Goal: Task Accomplishment & Management: Complete application form

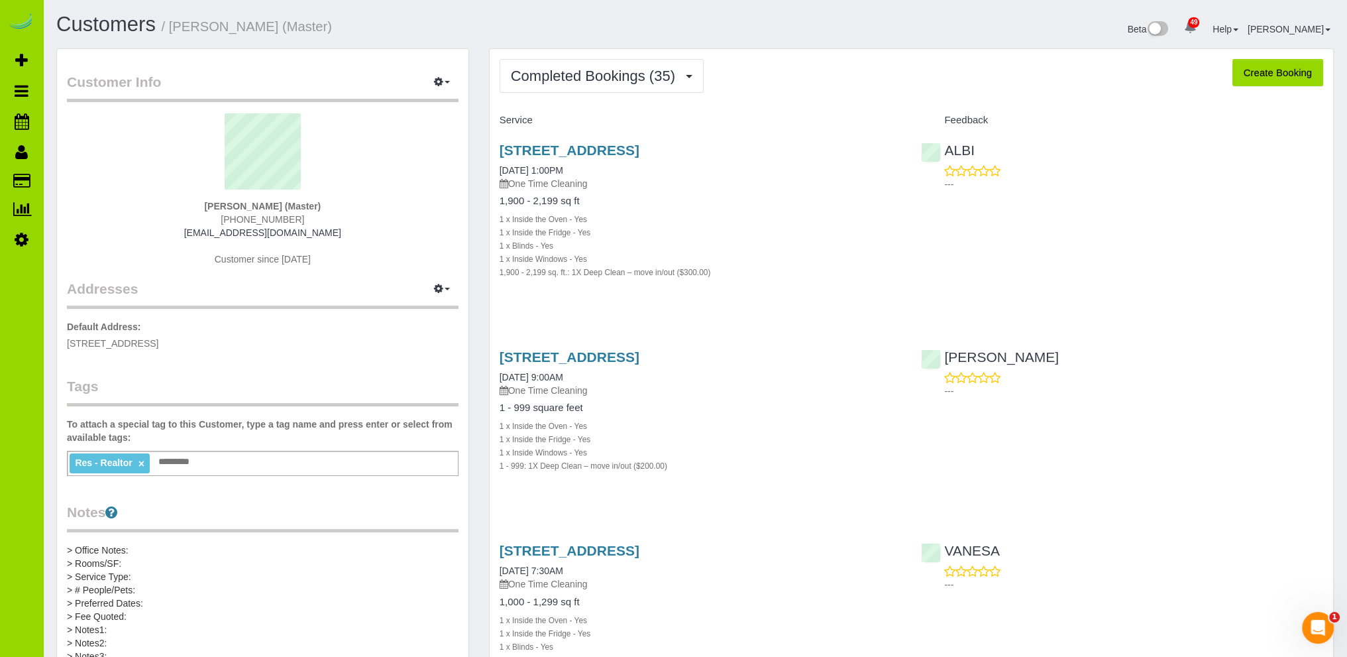
click at [1282, 74] on button "Create Booking" at bounding box center [1278, 73] width 91 height 28
select select "CO"
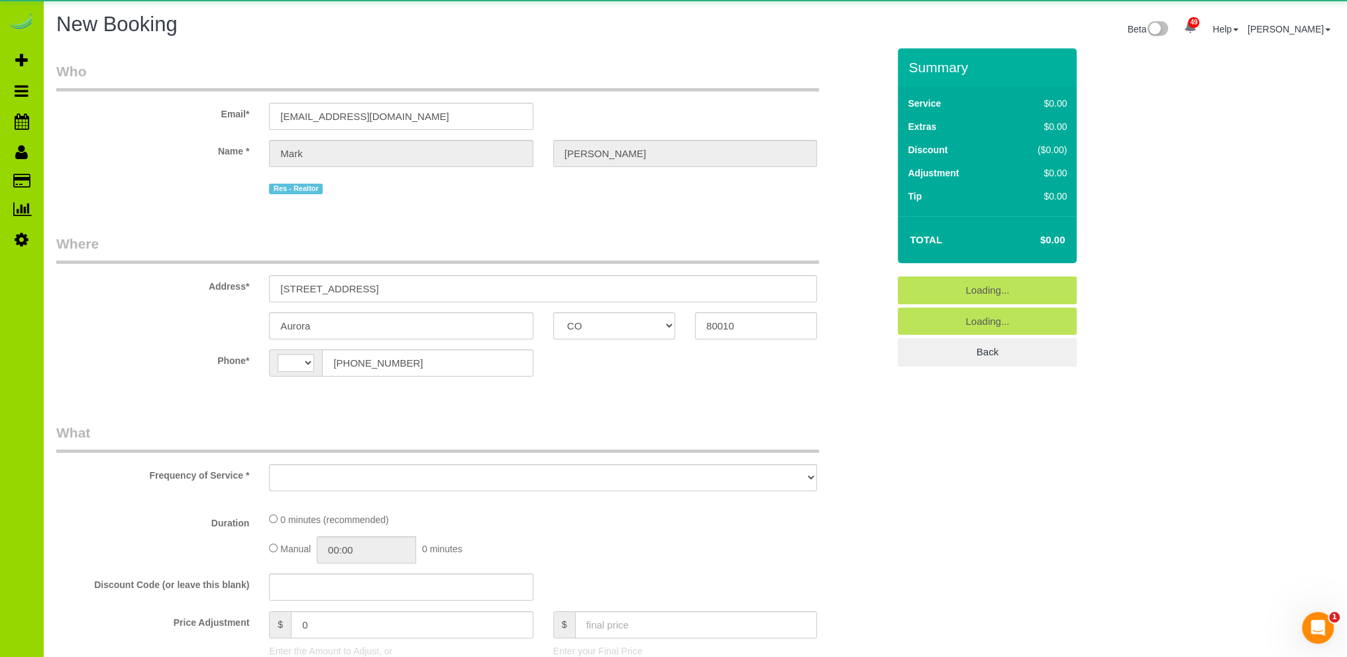
select select "string:fspay-7b9b2bea-d41d-466f-8db2-0bc3e15a9365"
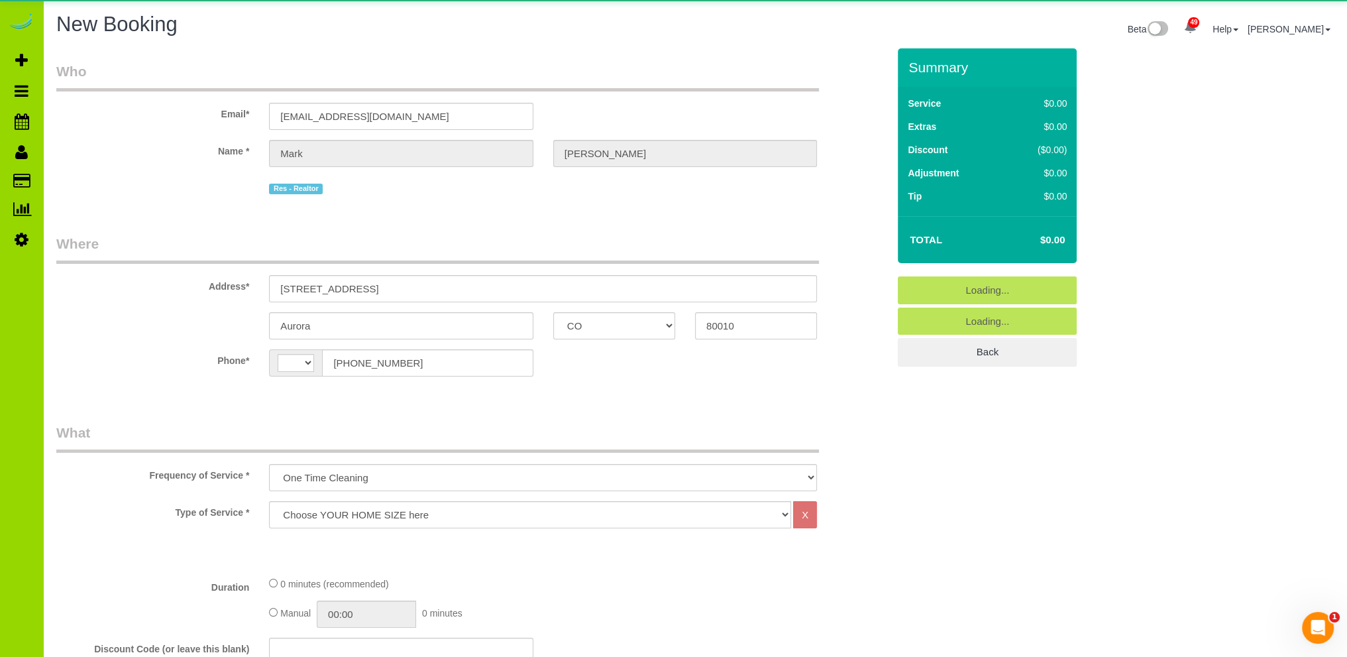
select select "object:3050"
select select "string:[GEOGRAPHIC_DATA]"
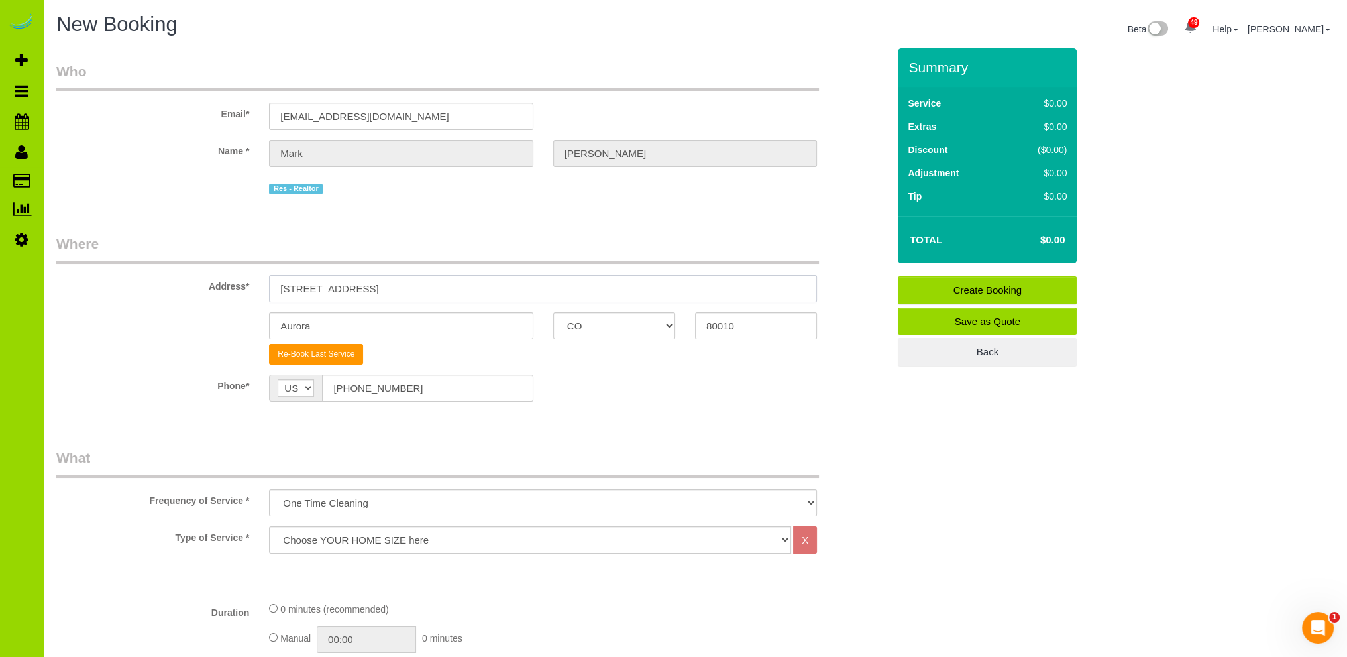
drag, startPoint x: 446, startPoint y: 293, endPoint x: 171, endPoint y: 290, distance: 275.0
click at [171, 290] on div "Address* 833 Havana St." at bounding box center [472, 268] width 852 height 68
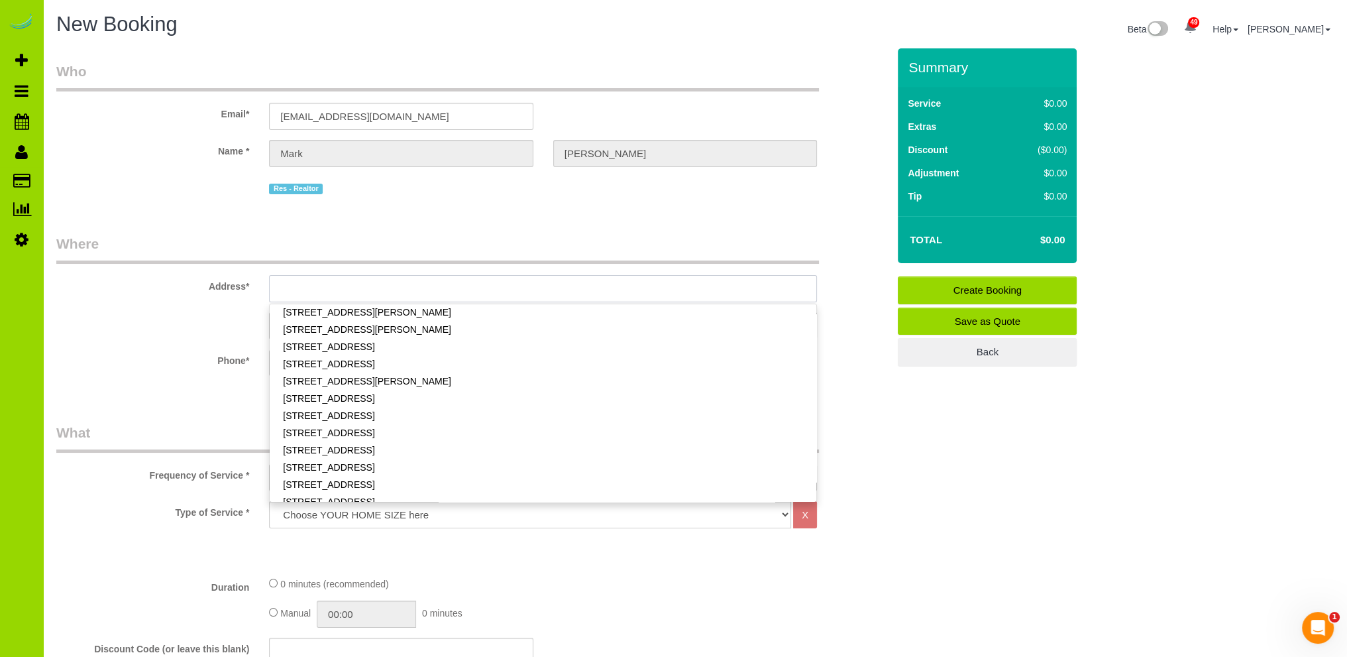
scroll to position [446, 0]
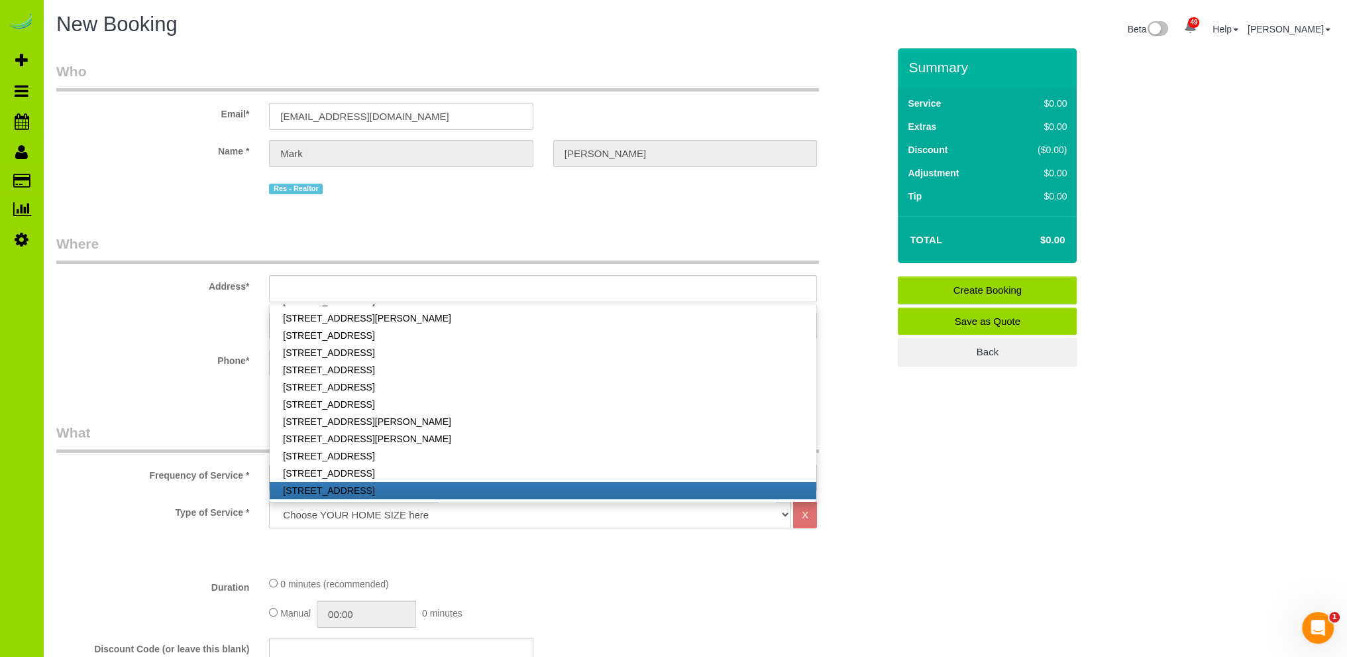
click at [366, 490] on link "16395 East Crestline Place, Centennial, CO 80015" at bounding box center [543, 490] width 547 height 17
type input "16395 East Crestline Place"
type input "Centennial"
type input "80015"
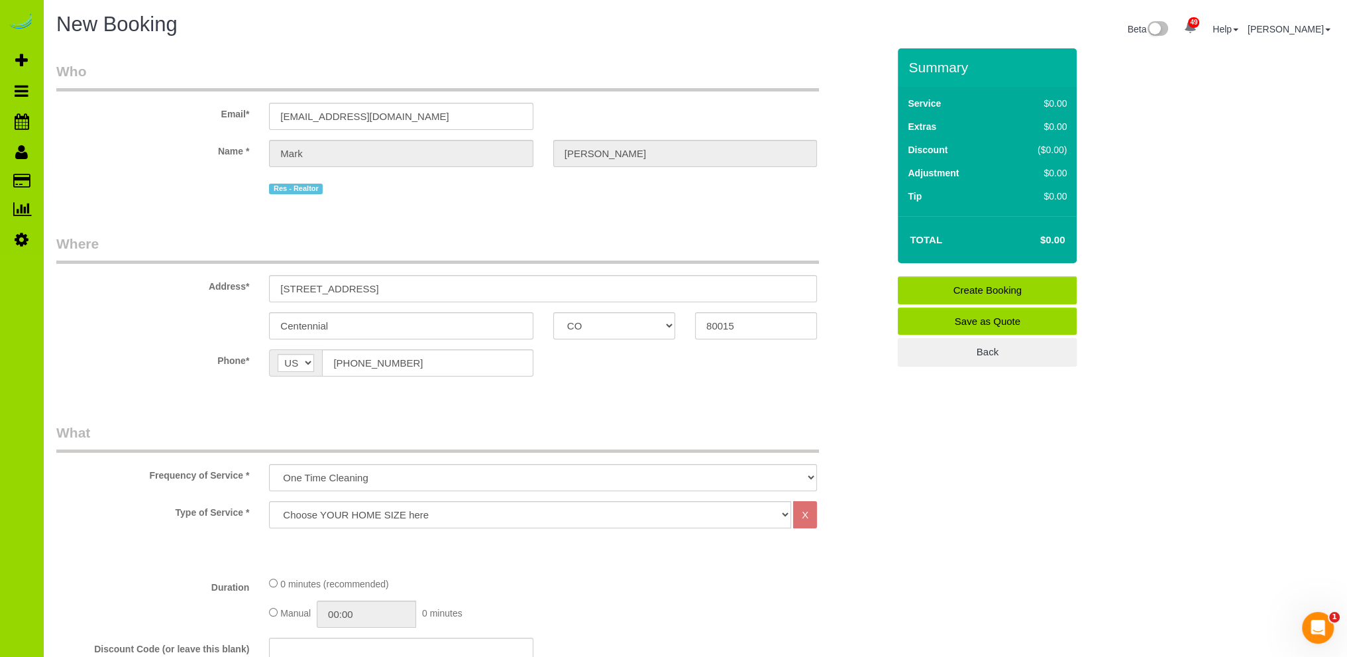
click at [374, 515] on select "Choose YOUR HOME SIZE here Hourly Cleaning 1 - 999 square feet 1,000 - 1,299 sq…" at bounding box center [530, 514] width 522 height 27
select select "48"
click at [269, 501] on select "Choose YOUR HOME SIZE here Hourly Cleaning 1 - 999 square feet 1,000 - 1,299 sq…" at bounding box center [530, 514] width 522 height 27
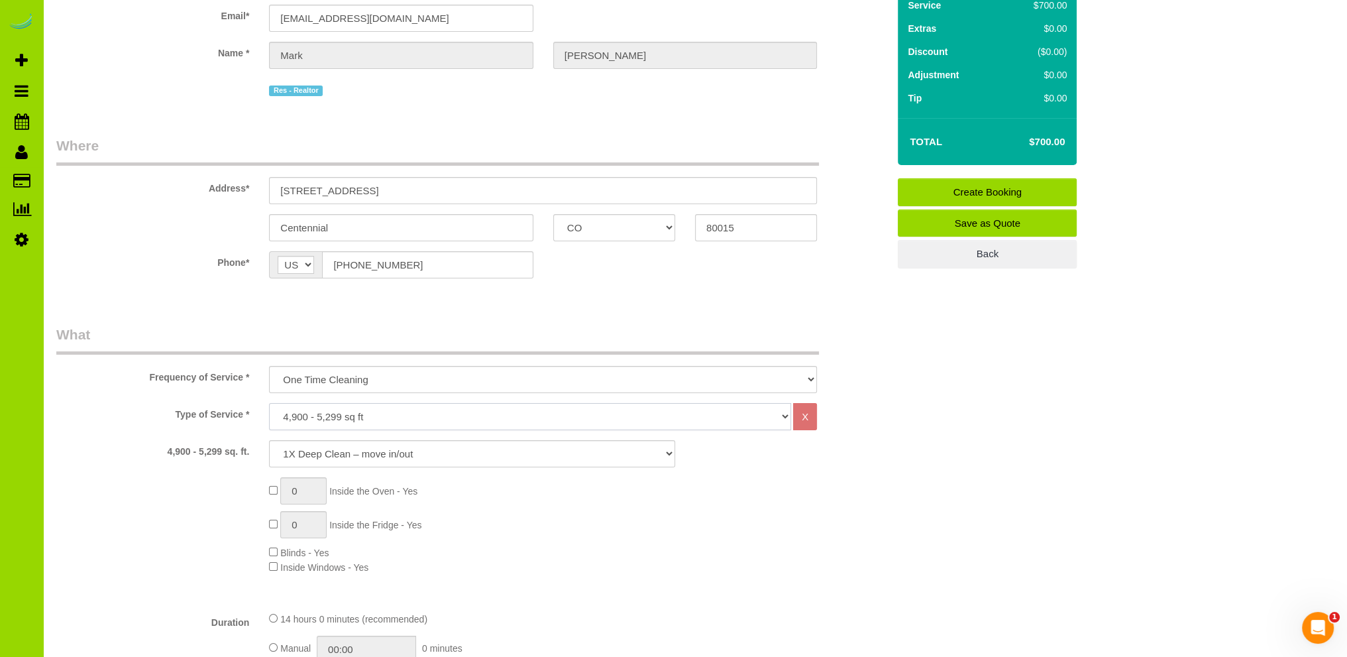
scroll to position [133, 0]
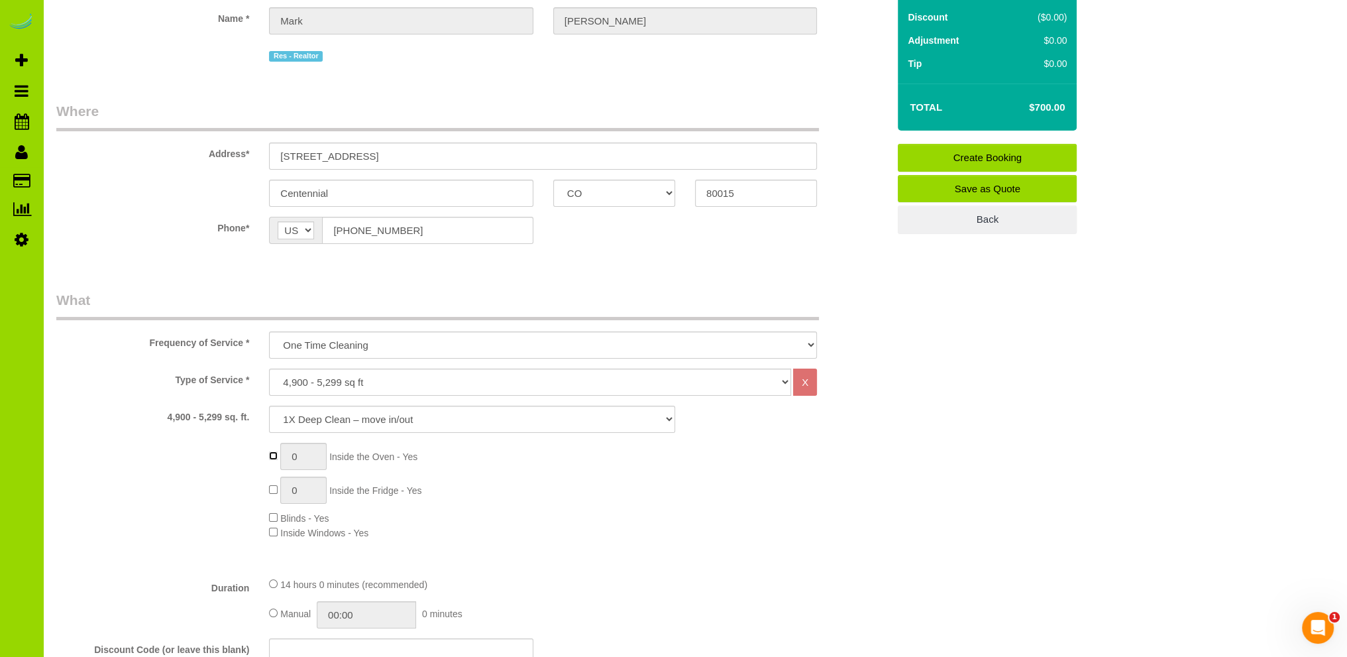
type input "1"
click at [354, 378] on select "Choose YOUR HOME SIZE here Hourly Cleaning 1 - 999 square feet 1,000 - 1,299 sq…" at bounding box center [530, 381] width 522 height 27
select select "47"
click at [269, 368] on select "Choose YOUR HOME SIZE here Hourly Cleaning 1 - 999 square feet 1,000 - 1,299 sq…" at bounding box center [530, 381] width 522 height 27
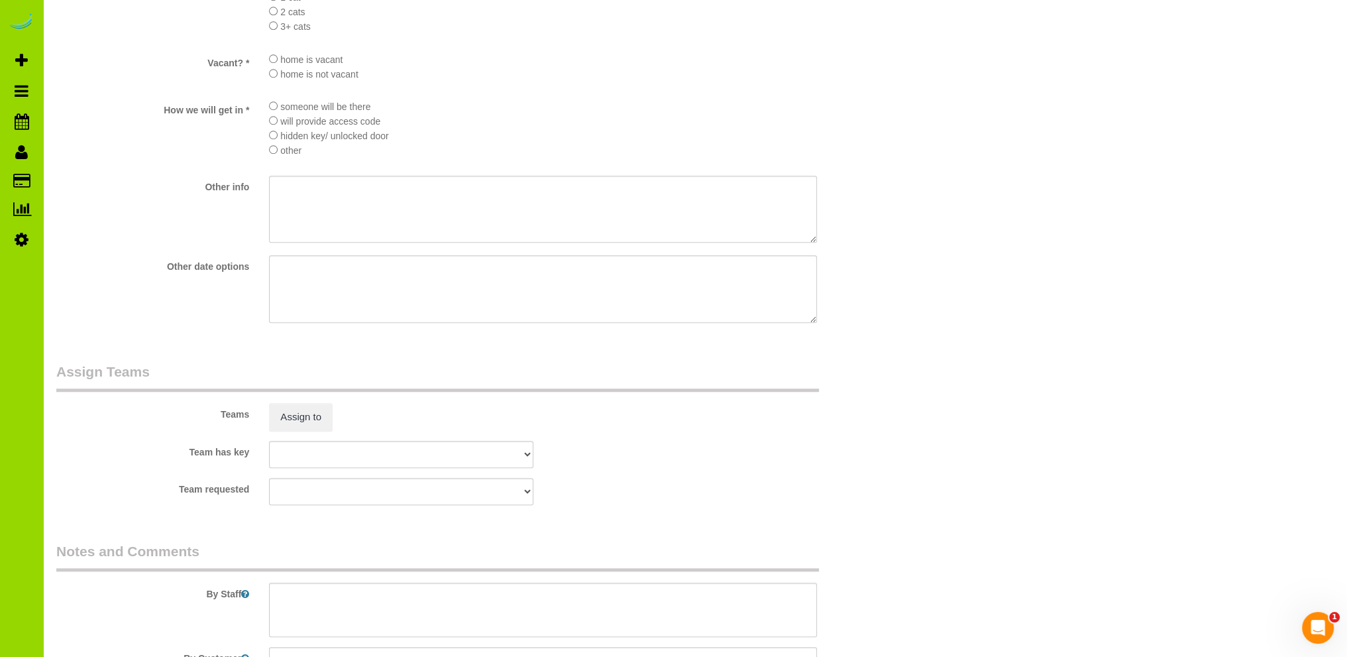
scroll to position [1948, 0]
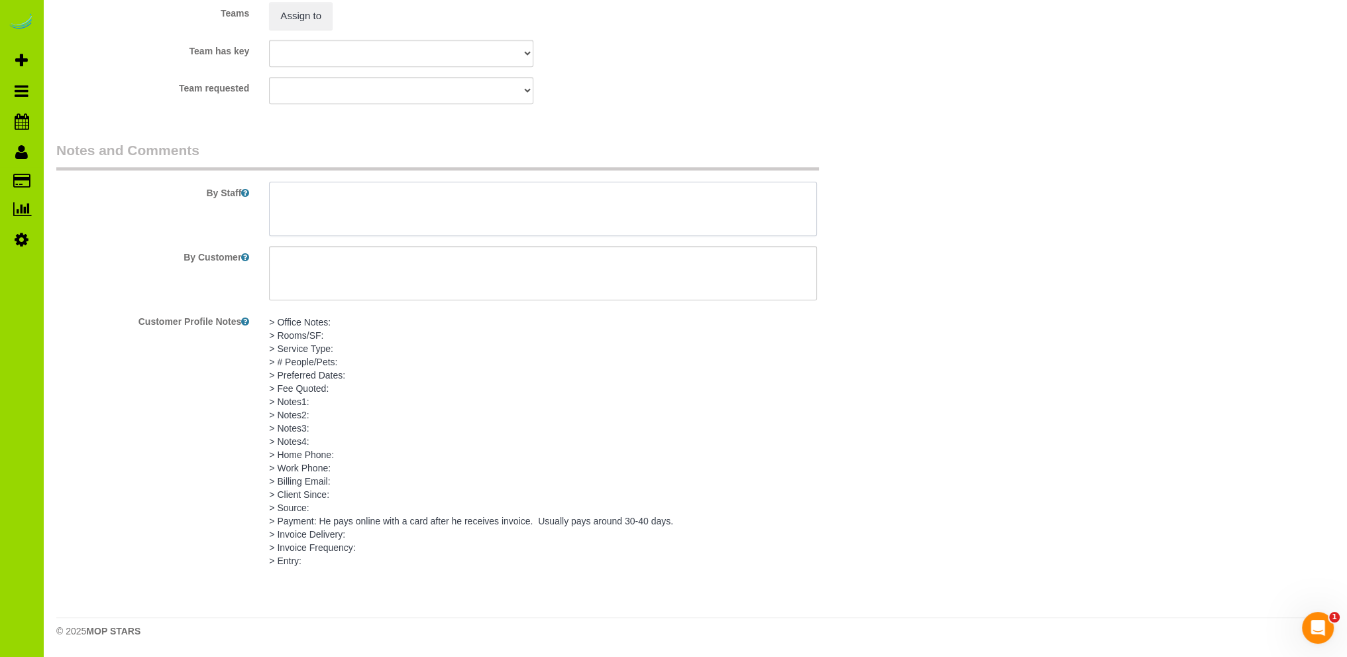
click at [318, 188] on textarea at bounding box center [543, 209] width 548 height 54
click at [313, 199] on textarea at bounding box center [543, 209] width 548 height 54
click at [310, 204] on textarea at bounding box center [543, 209] width 548 height 54
paste textarea "Lockbox is 3060"
click at [334, 209] on textarea at bounding box center [543, 209] width 548 height 54
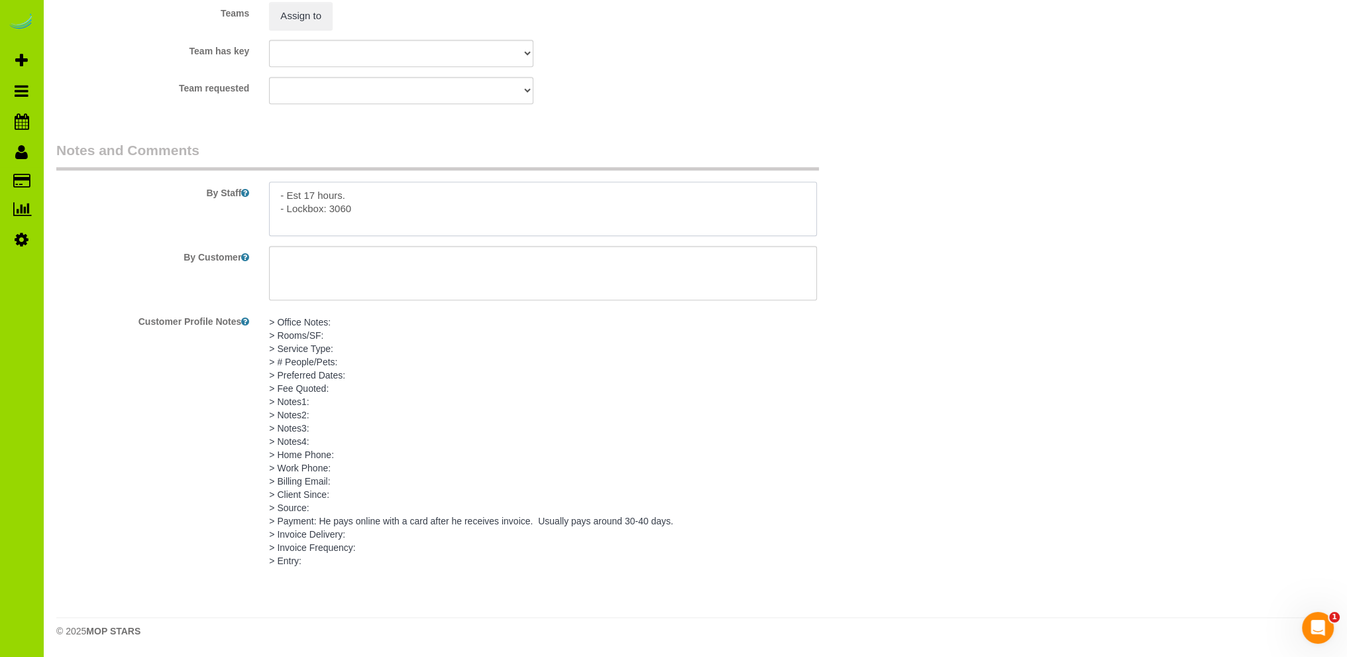
click at [374, 209] on textarea at bounding box center [543, 209] width 548 height 54
click at [374, 207] on textarea at bounding box center [543, 209] width 548 height 54
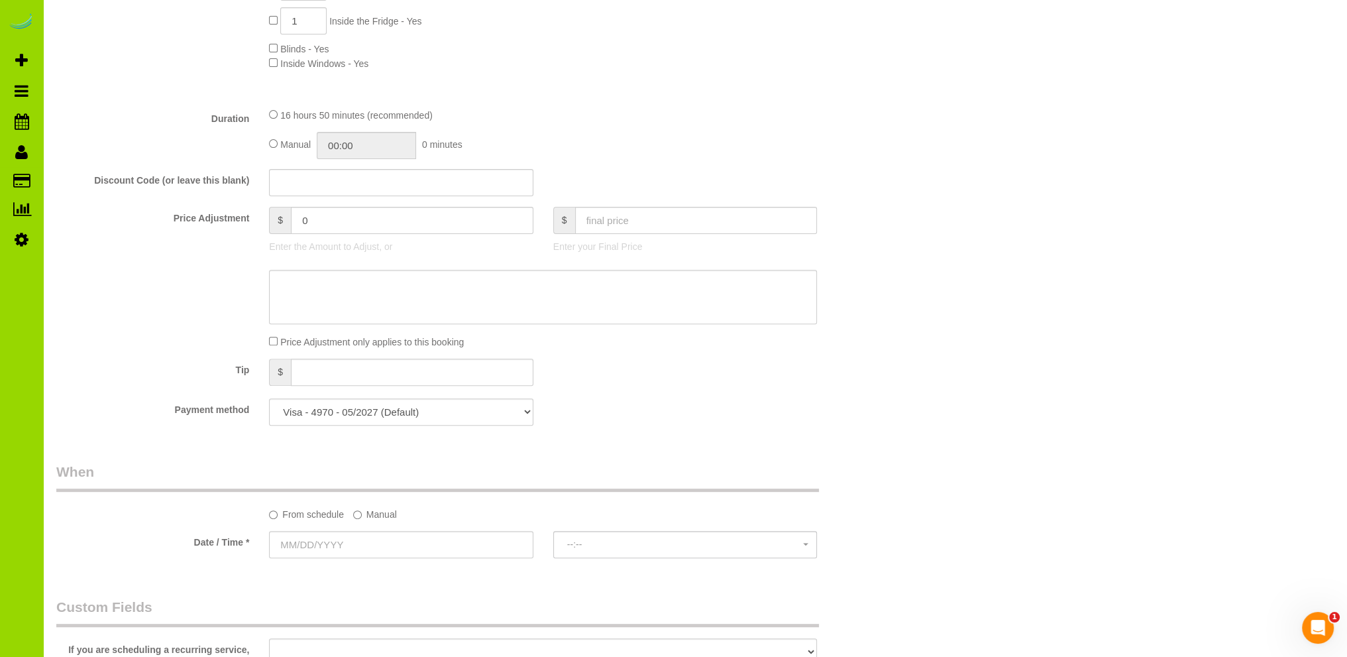
scroll to position [225, 0]
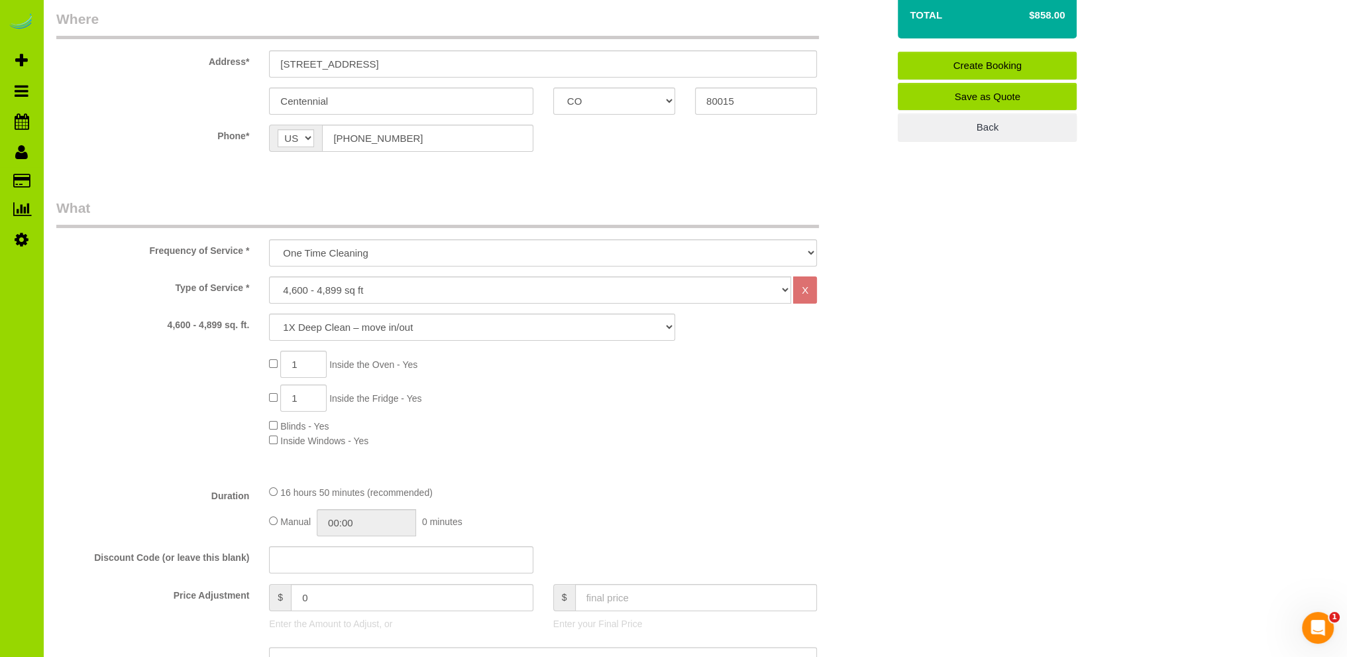
type textarea "- Est 17 hours. - Lockbox: 3060 - Includes basement. Thank you."
click at [353, 527] on input "16:50" at bounding box center [366, 522] width 99 height 27
type input "08:30"
click at [348, 583] on li "08:30" at bounding box center [352, 582] width 59 height 17
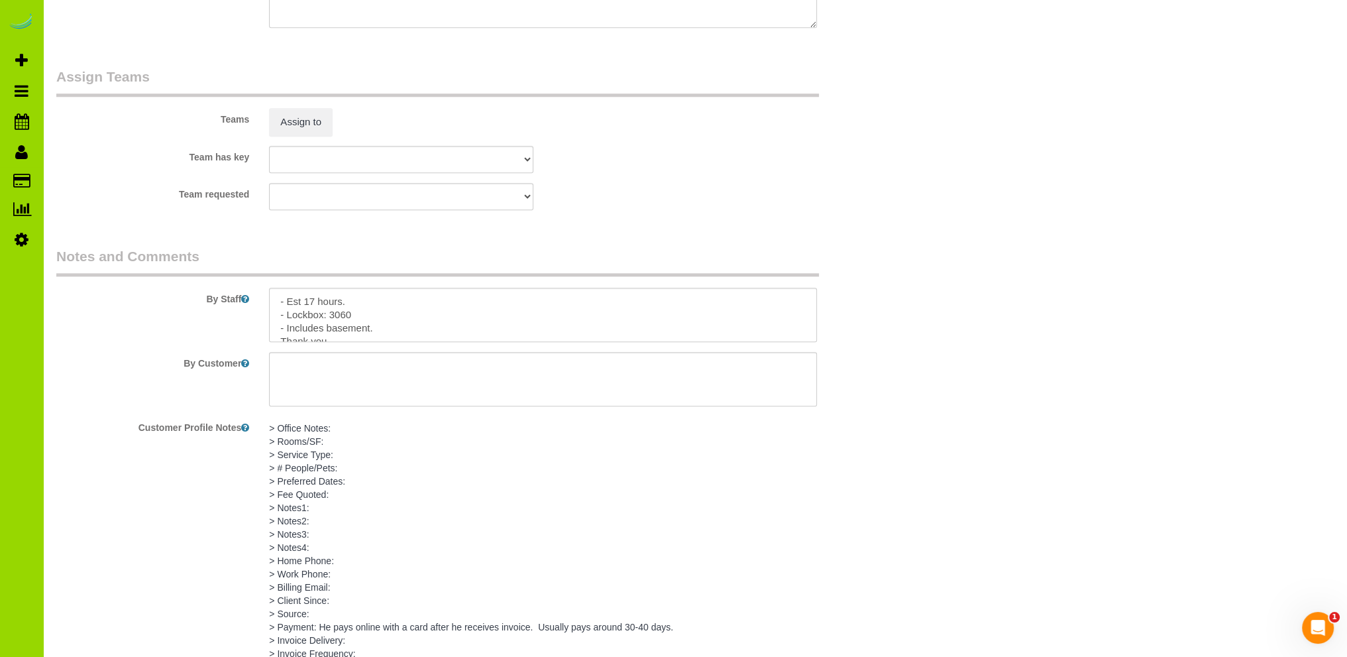
scroll to position [1815, 0]
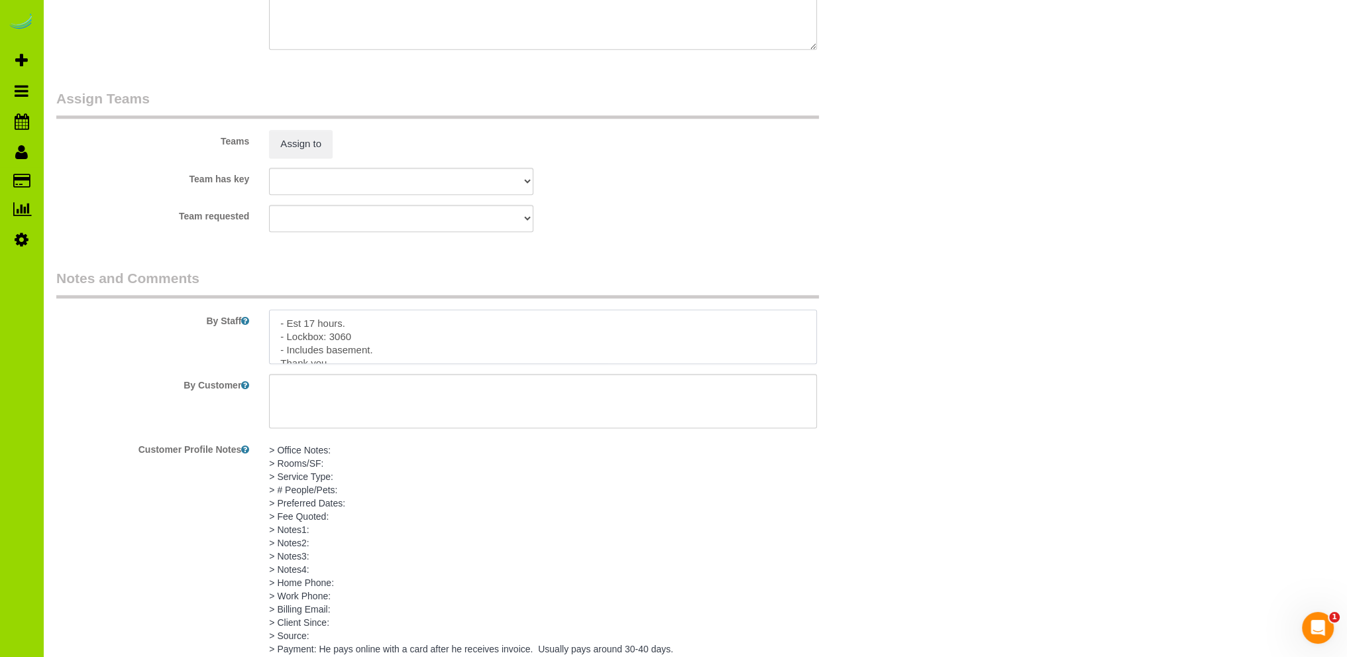
click at [411, 328] on textarea at bounding box center [543, 336] width 548 height 54
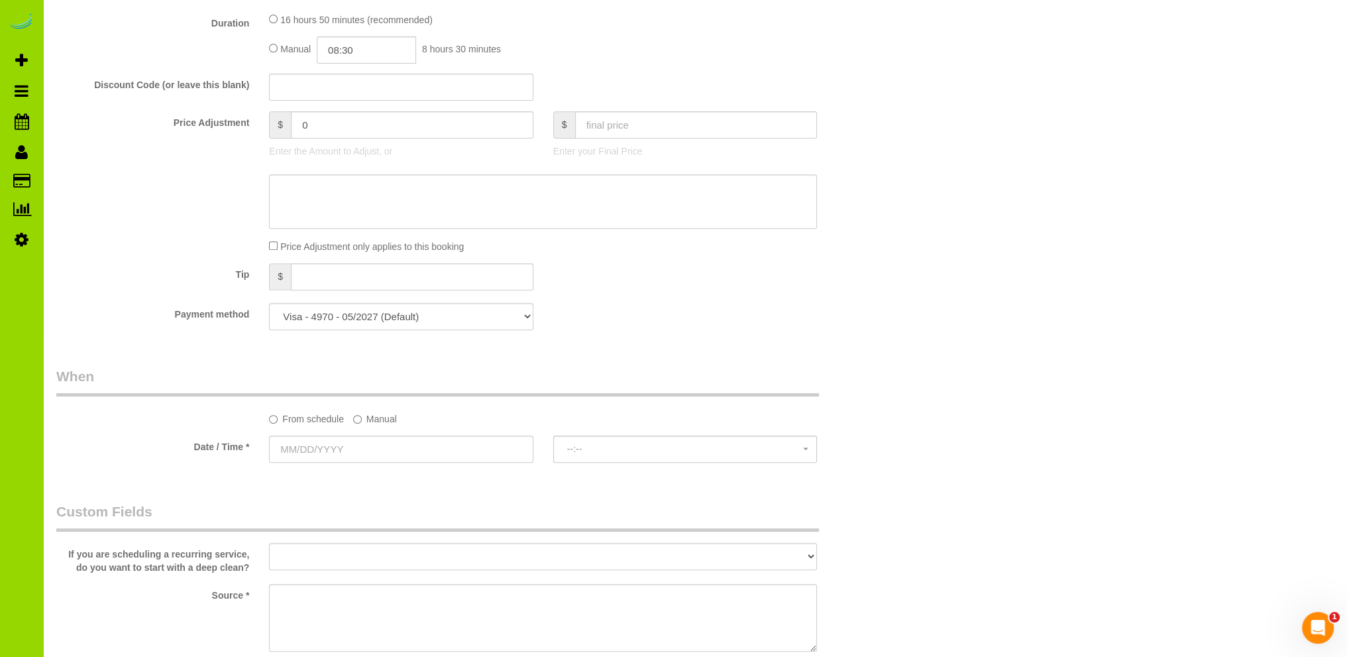
scroll to position [928, 0]
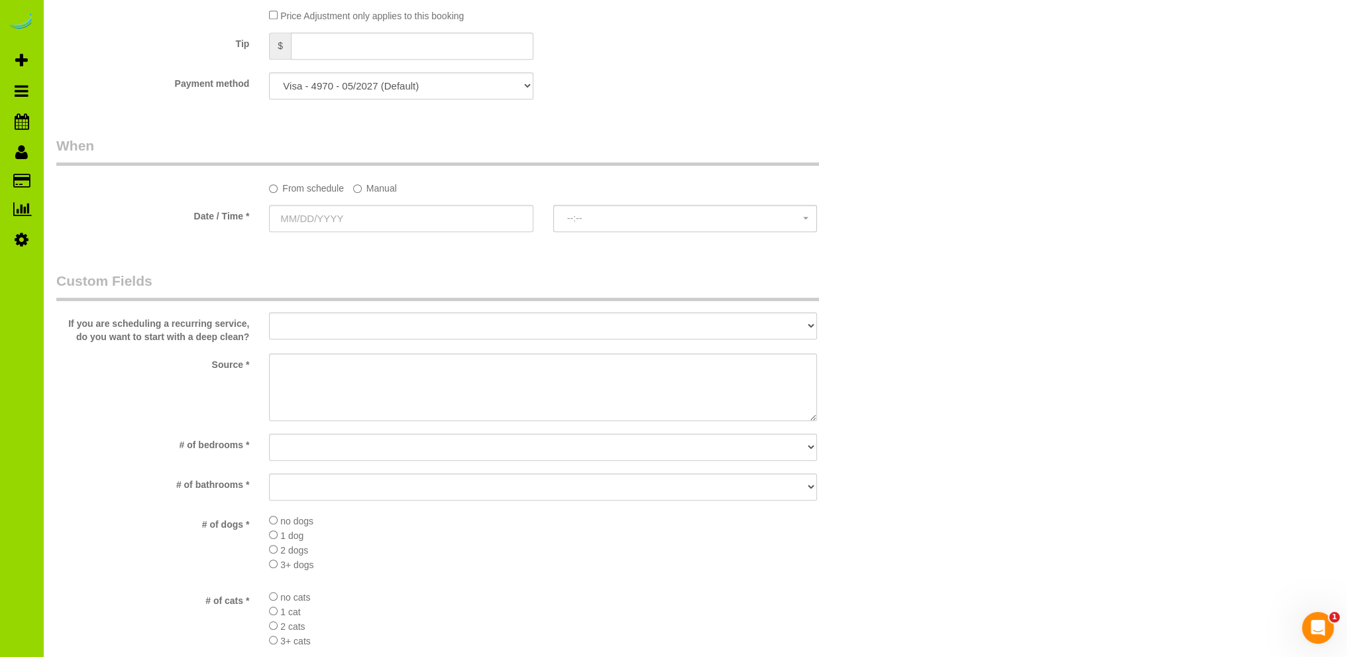
type textarea "- Est 17 hours. SF - Lockbox: 3060 - Includes basement. Thank you."
click at [297, 453] on select "No bedrooms 1 bedroom 2 bedrooms 3 bedrooms 4 bedrooms 5 bedrooms 6 bedrooms 7 …" at bounding box center [543, 446] width 548 height 27
select select "number:6"
click at [269, 433] on select "No bedrooms 1 bedroom 2 bedrooms 3 bedrooms 4 bedrooms 5 bedrooms 6 bedrooms 7 …" at bounding box center [543, 446] width 548 height 27
click at [301, 491] on select "No bathrooms 1 bathrooms 1.5 bathrooms 2 bathrooms 2.5 bathrooms 3 bathrooms 3.…" at bounding box center [543, 486] width 548 height 27
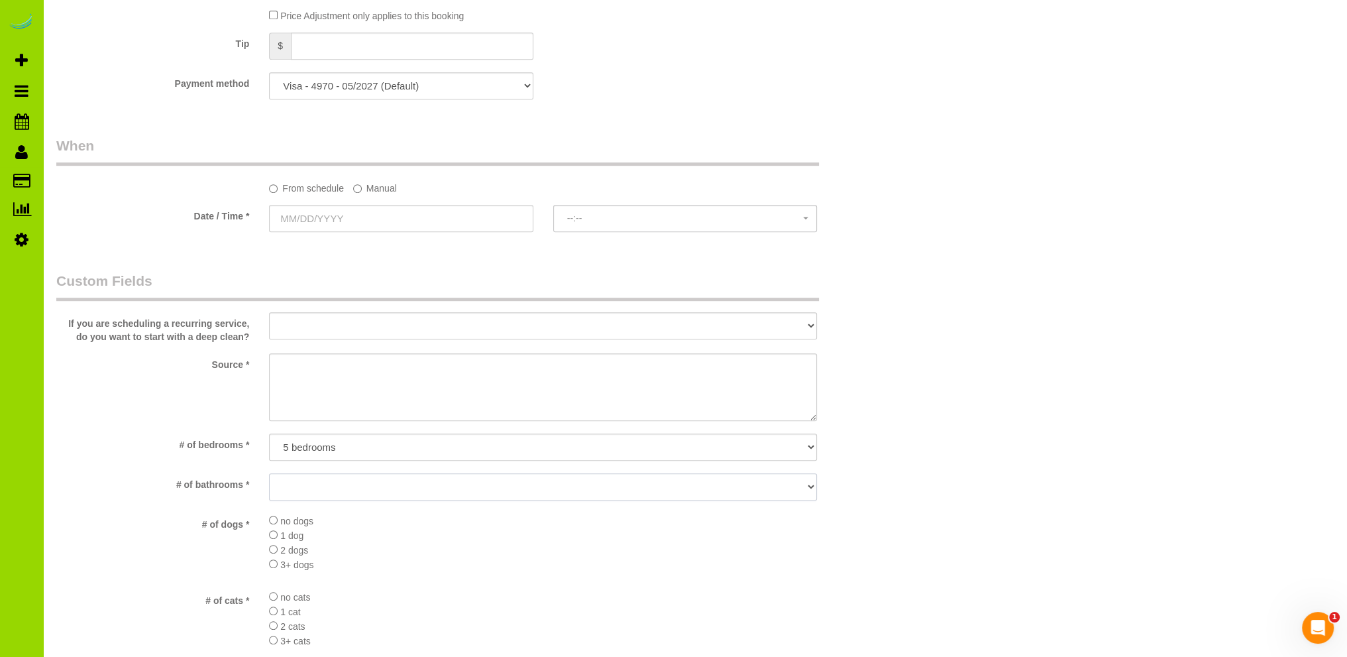
select select "number:19"
click at [269, 473] on select "No bathrooms 1 bathrooms 1.5 bathrooms 2 bathrooms 2.5 bathrooms 3 bathrooms 3.…" at bounding box center [543, 486] width 548 height 27
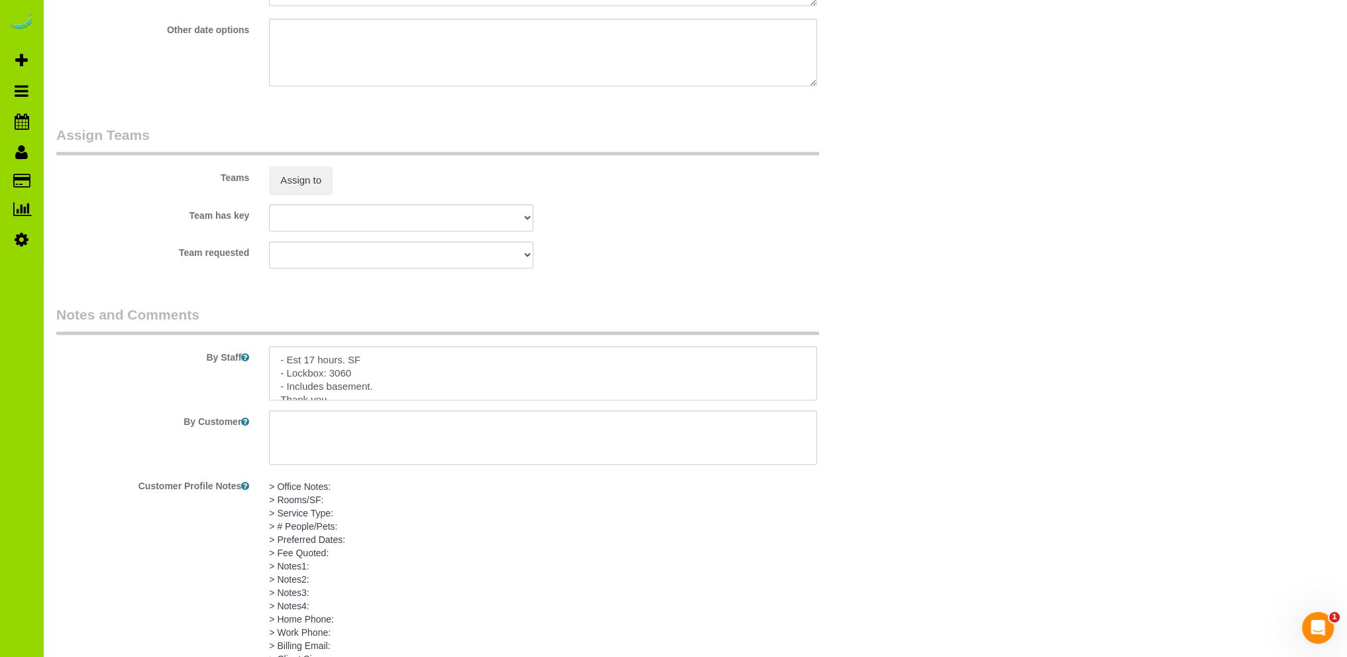
scroll to position [1683, 0]
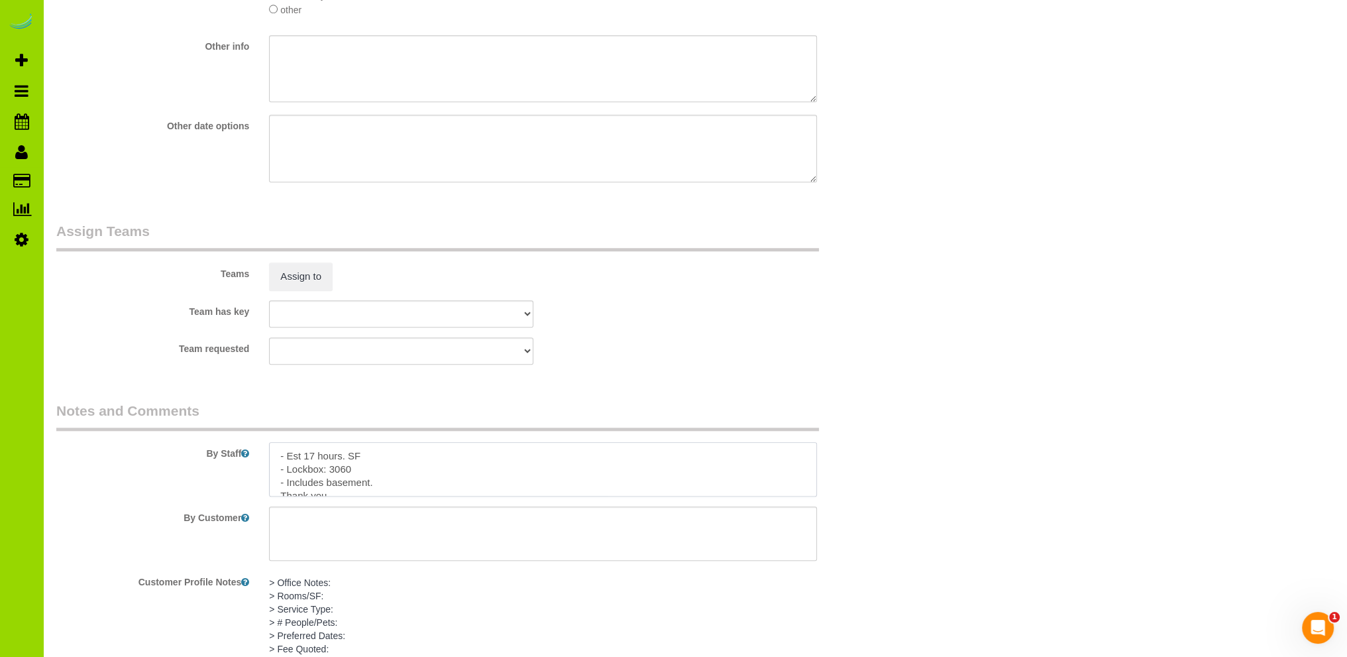
click at [386, 459] on textarea at bounding box center [543, 469] width 548 height 54
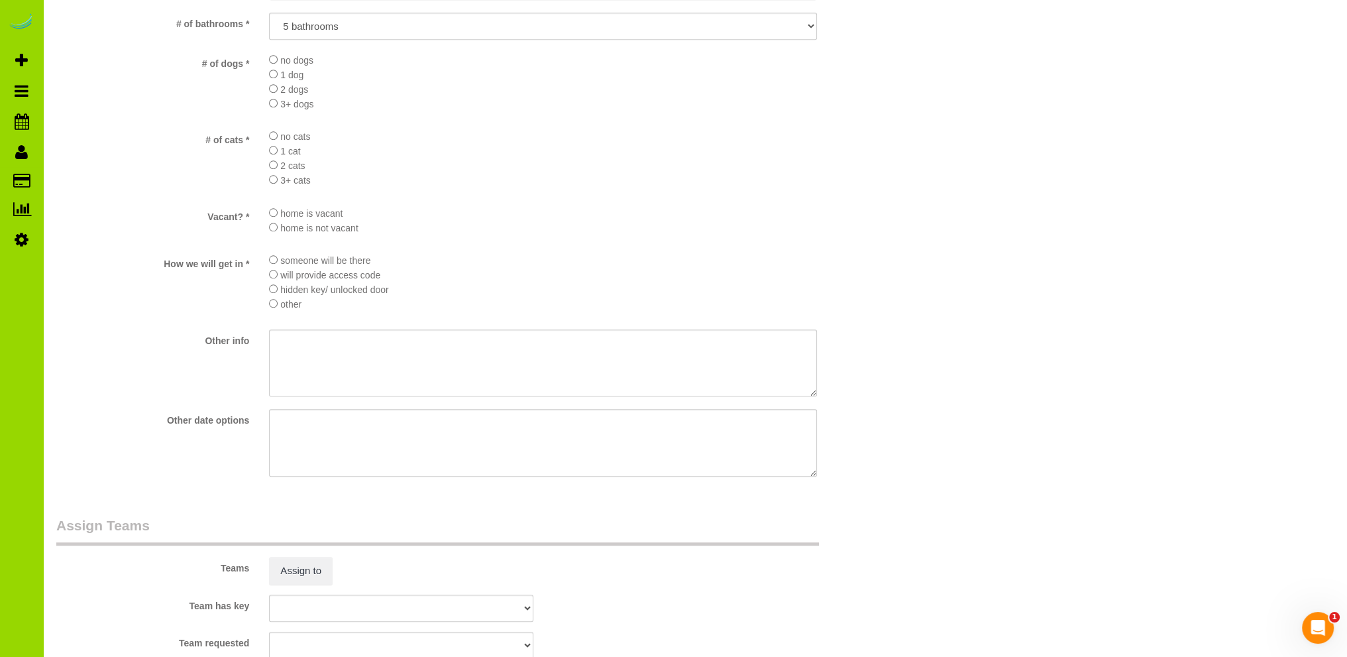
scroll to position [1152, 0]
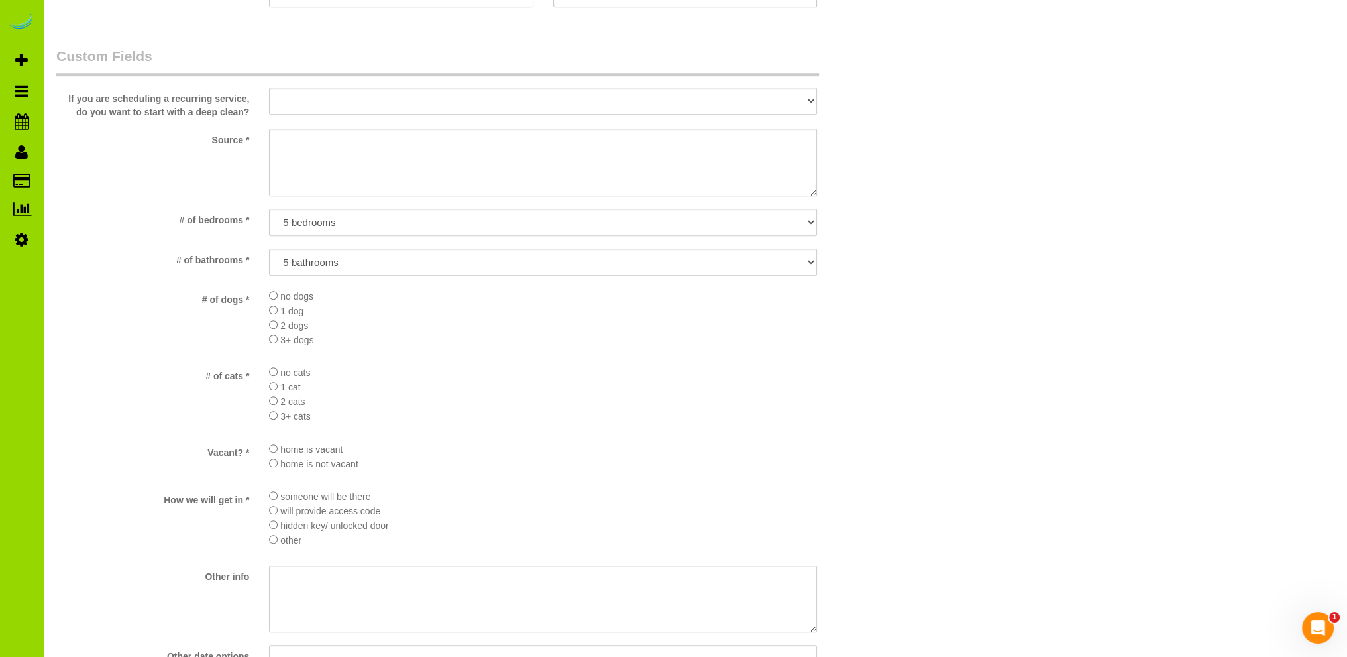
type textarea "- Est 17 hours. SFBB - Lockbox: 3060 - Includes basement. Thank you."
click at [305, 140] on textarea at bounding box center [543, 163] width 548 height 68
type textarea "Prev client"
click at [274, 302] on li "no dogs" at bounding box center [543, 295] width 548 height 15
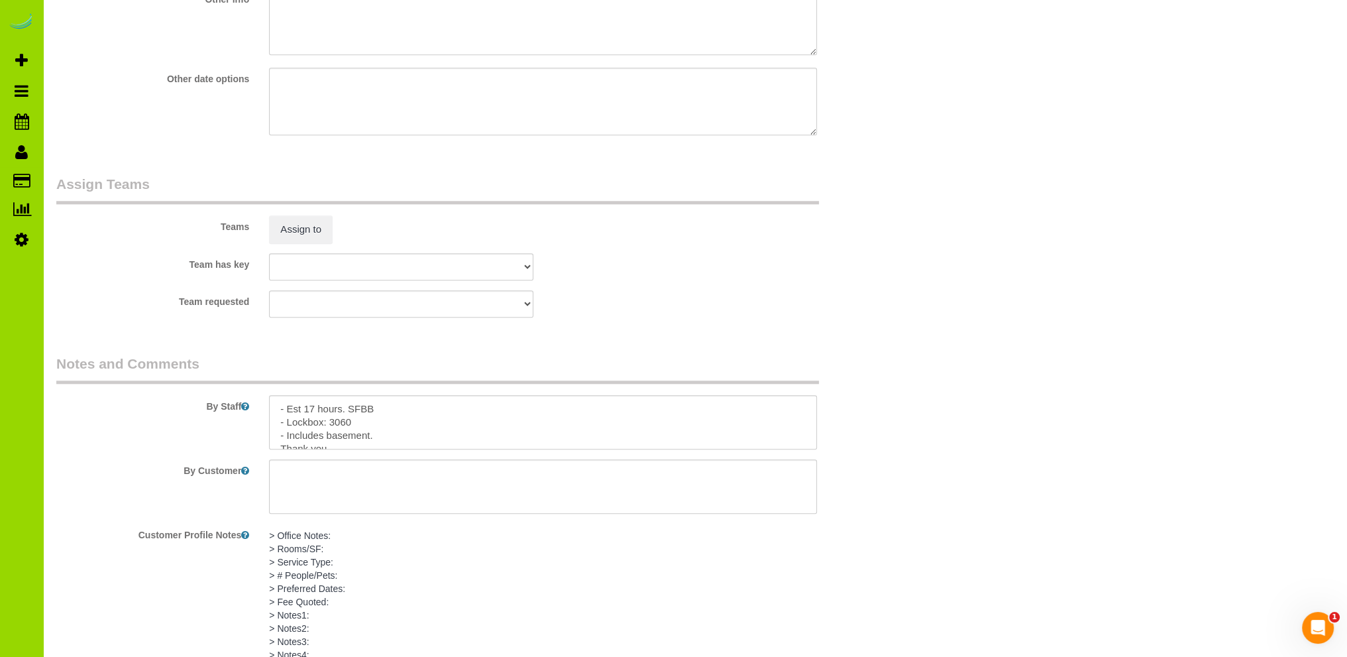
scroll to position [1815, 0]
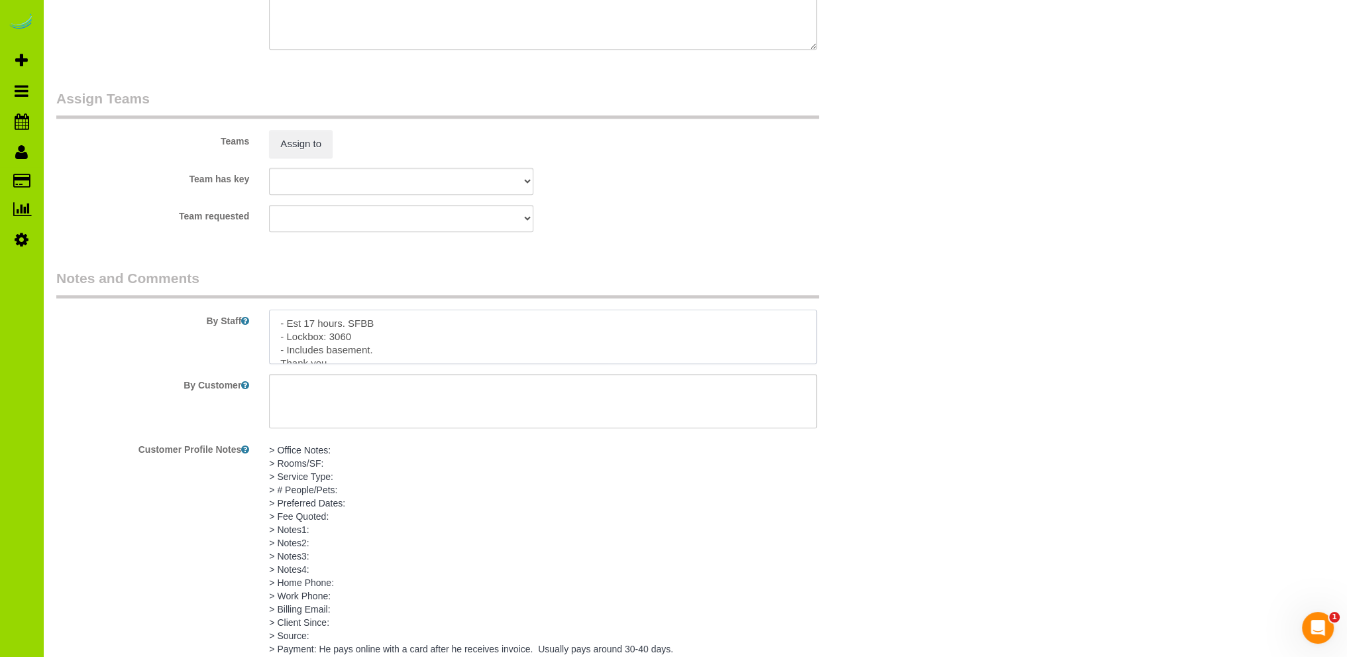
click at [356, 326] on textarea at bounding box center [543, 336] width 548 height 54
click at [357, 326] on textarea at bounding box center [543, 336] width 548 height 54
type textarea "- Est 17 hours. SF/BB/VAC - Lockbox: 3060 - Includes basement. Thank you."
click at [483, 352] on textarea at bounding box center [543, 336] width 548 height 54
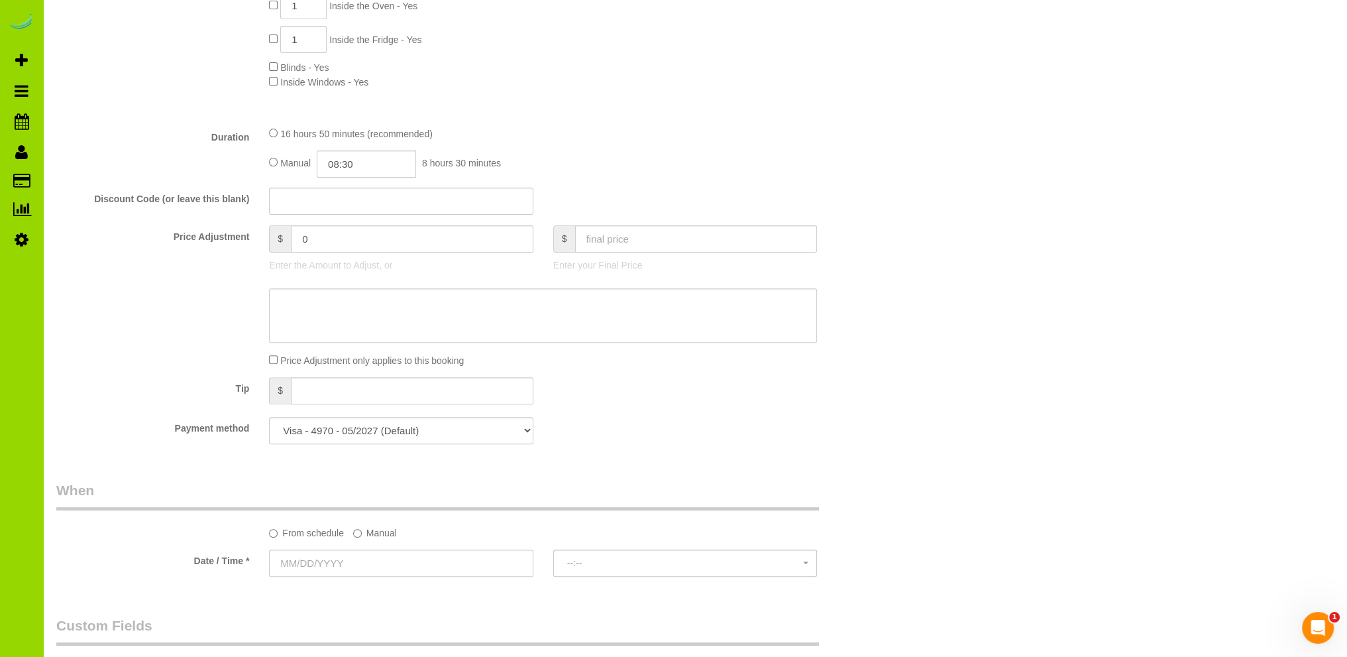
scroll to position [622, 0]
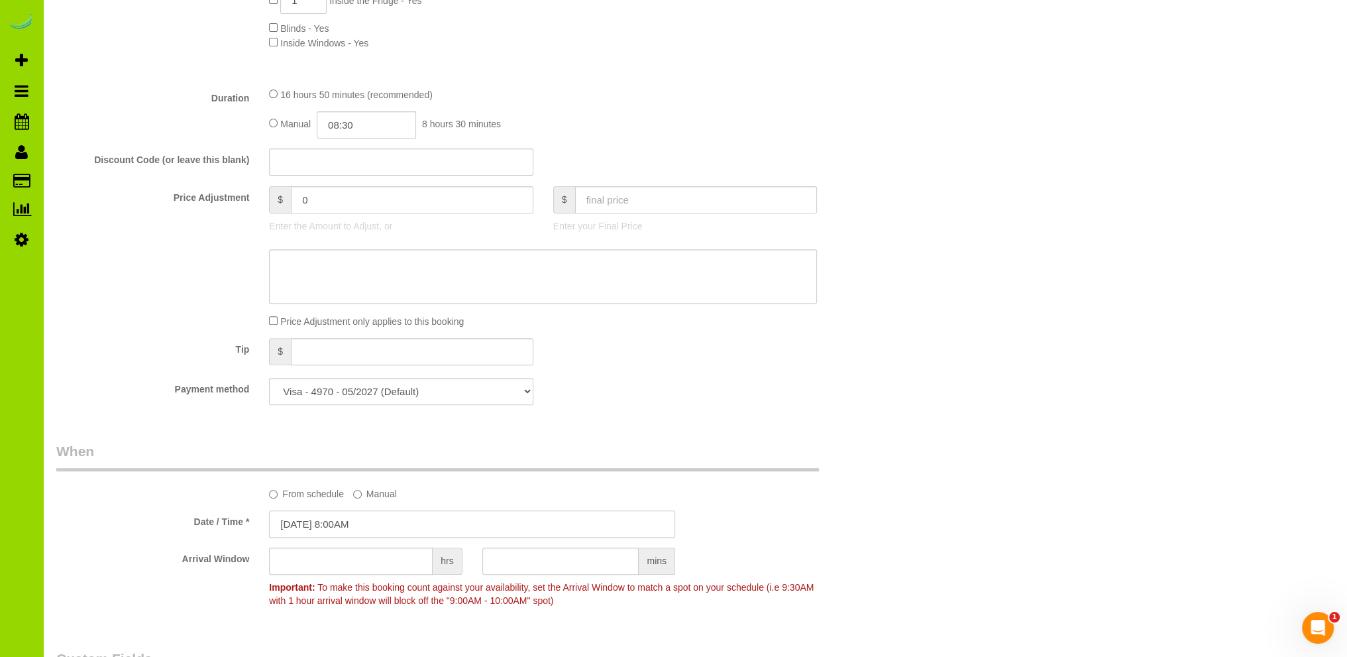
click at [339, 526] on input "08/22/2025 8:00AM" at bounding box center [472, 523] width 406 height 27
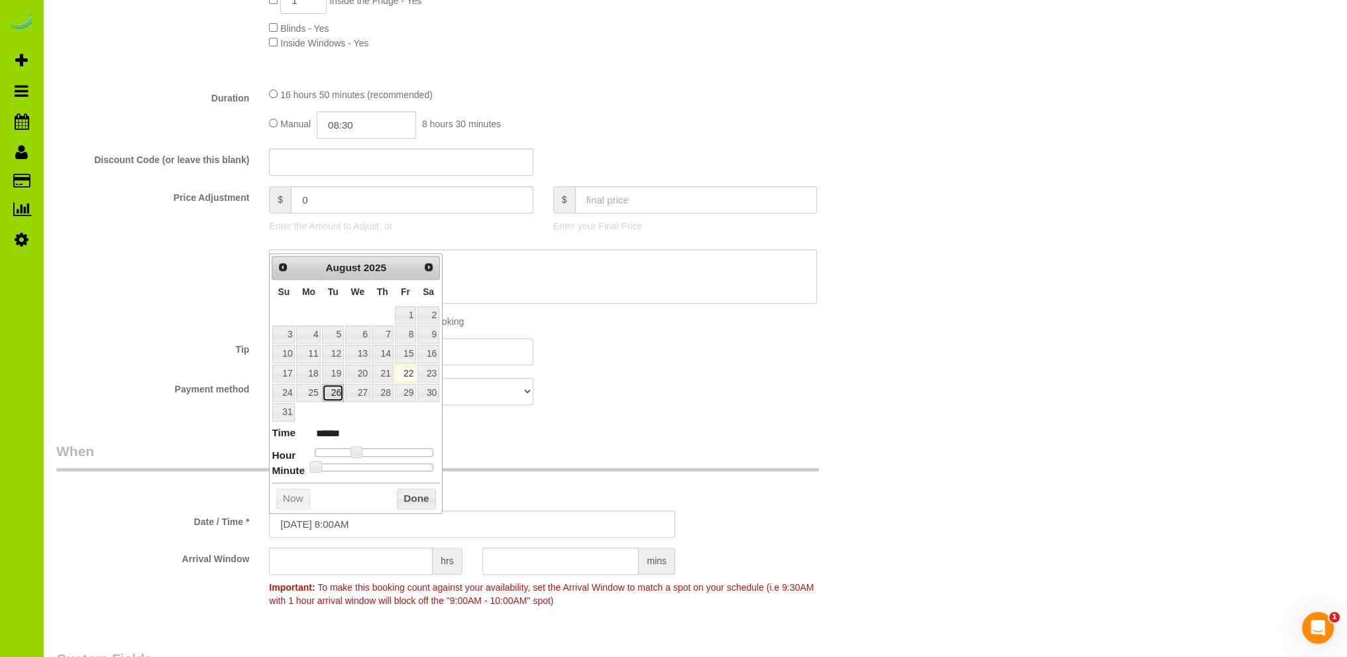
click at [333, 391] on link "26" at bounding box center [332, 393] width 21 height 18
type input "08/26/2025 8:00AM"
click at [419, 496] on button "Done" at bounding box center [416, 498] width 39 height 21
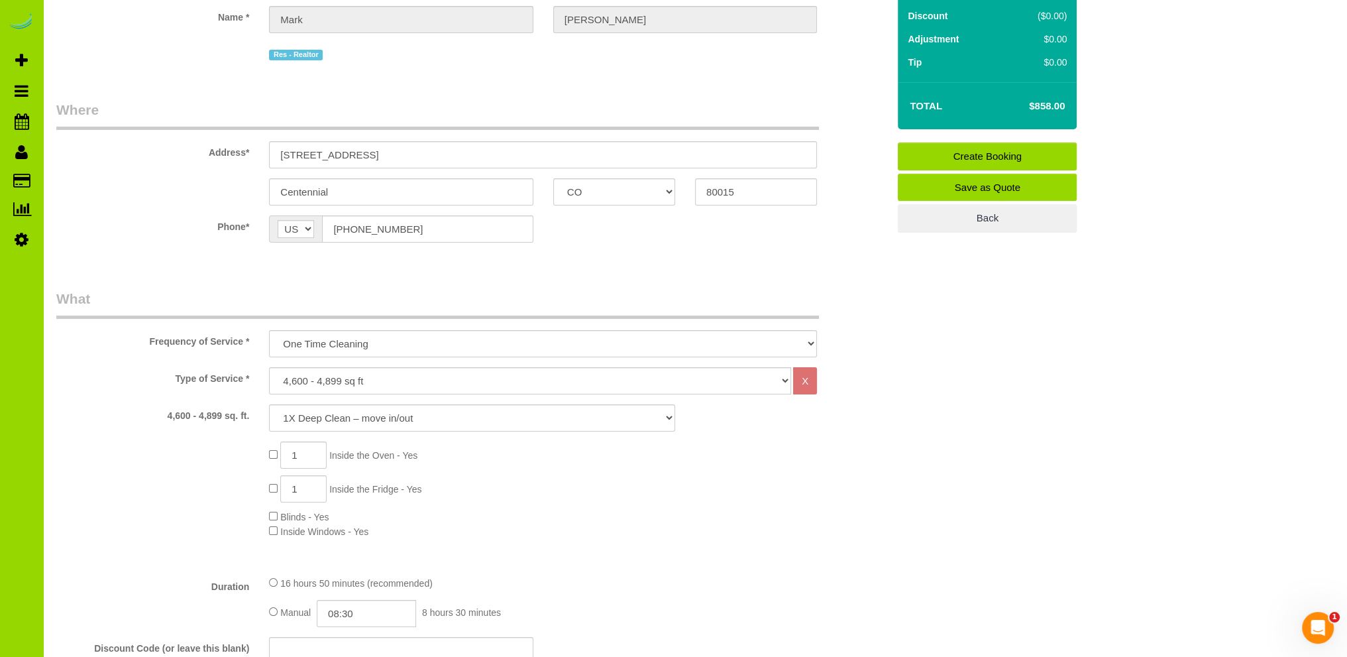
scroll to position [0, 0]
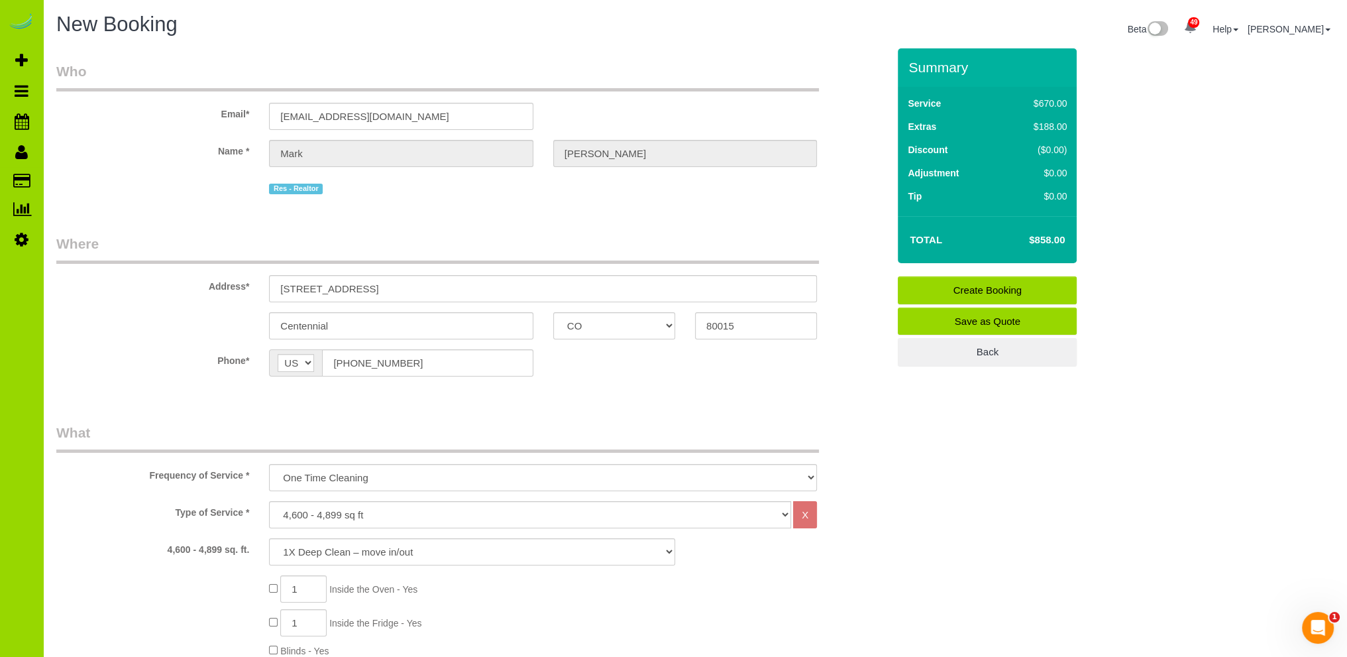
click at [989, 292] on link "Create Booking" at bounding box center [987, 290] width 179 height 28
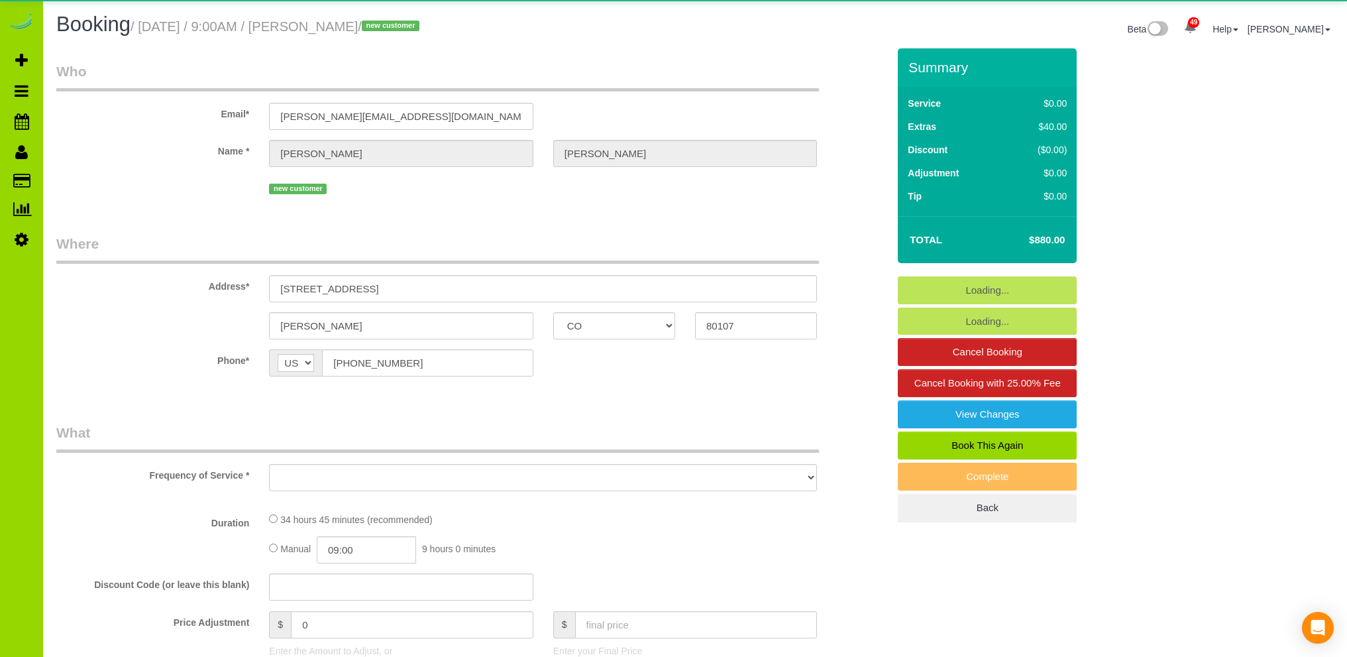
select select "CO"
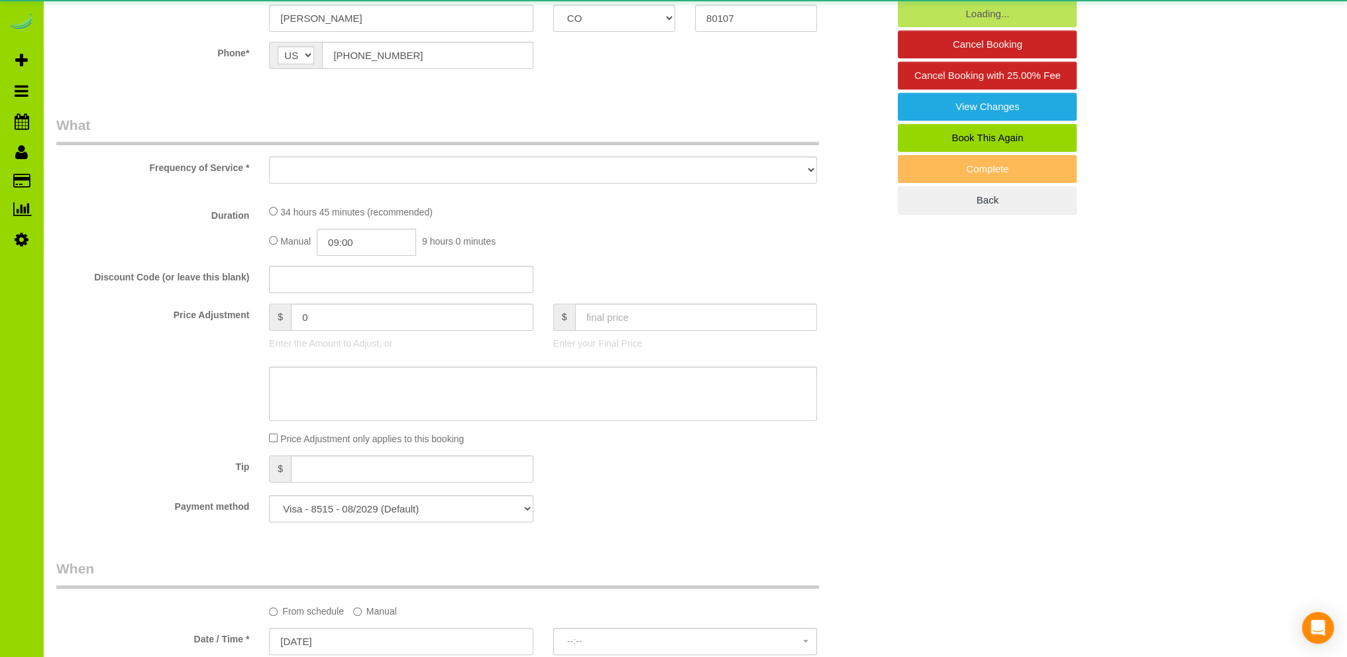
scroll to position [530, 0]
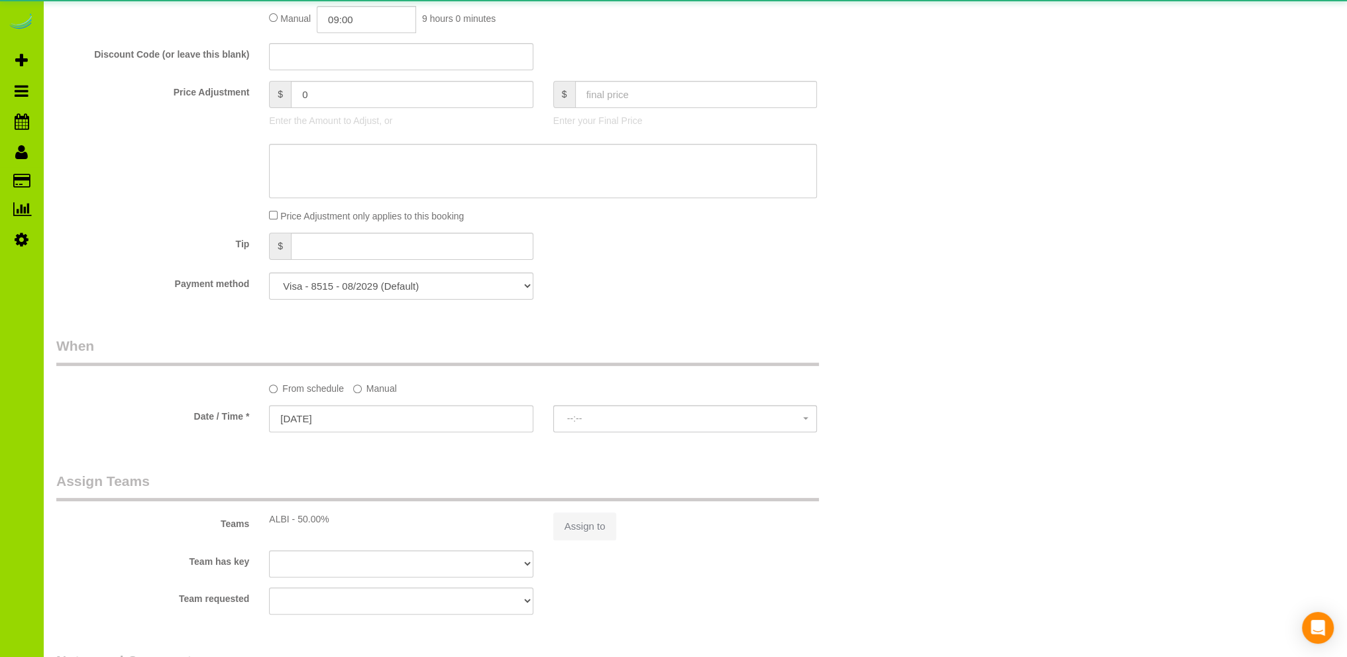
select select "object:1261"
select select "spot1"
select select "2"
select select "number:69"
select select "number:6"
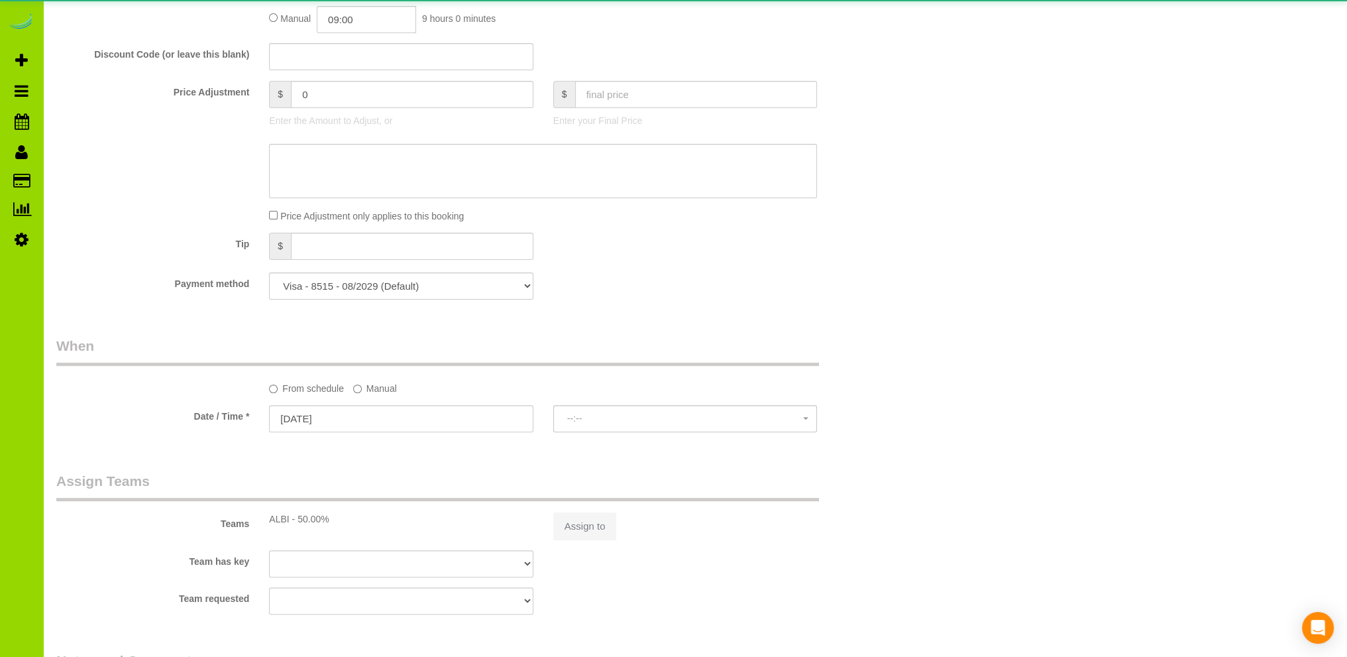
select select "number:19"
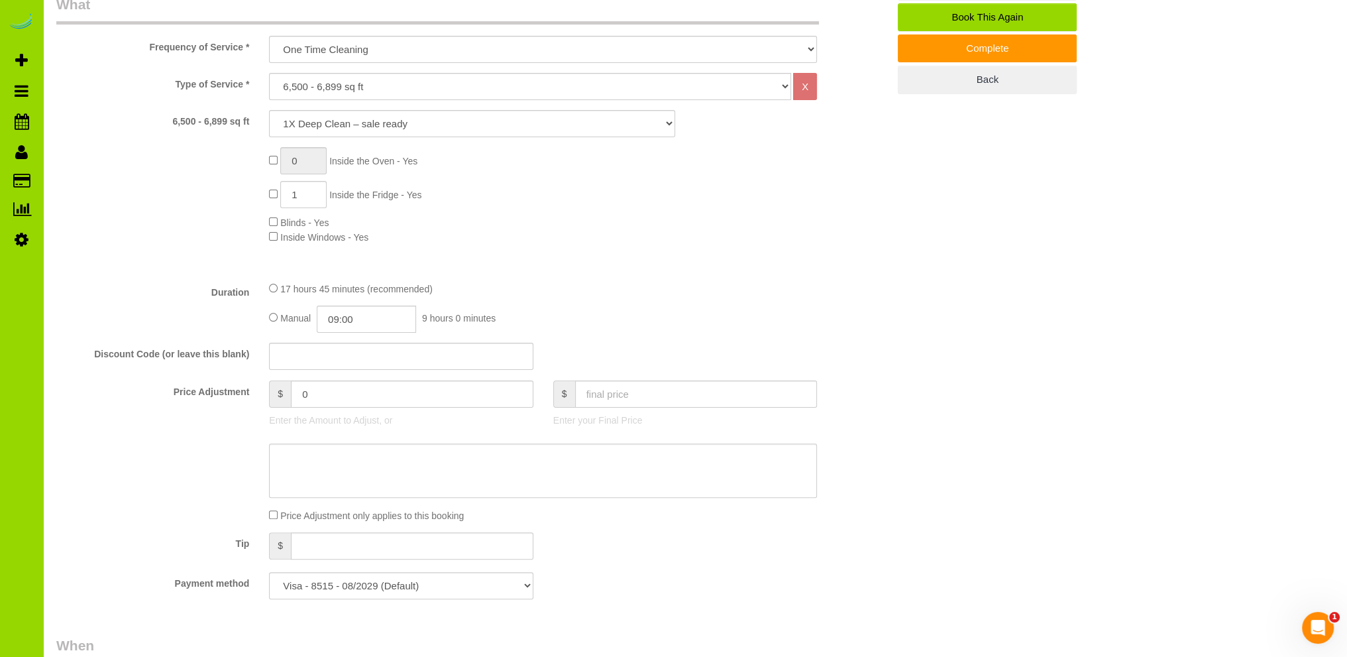
scroll to position [0, 0]
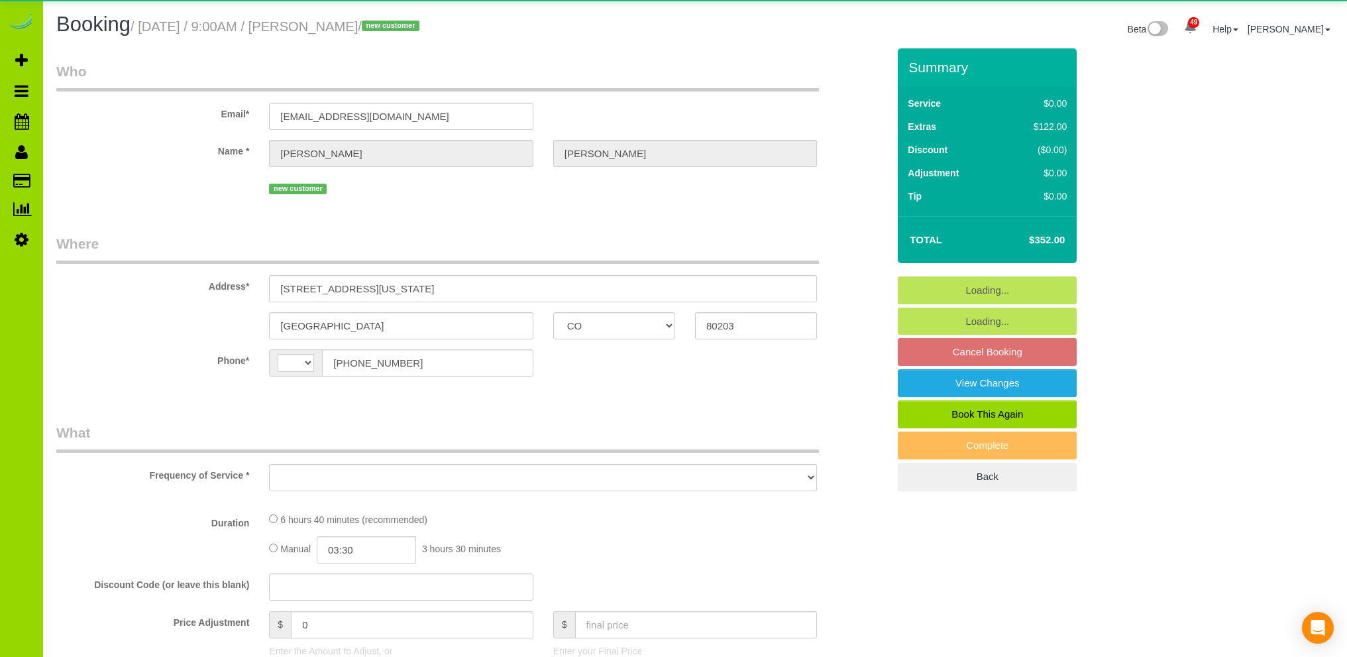
select select "CO"
select select "string:[GEOGRAPHIC_DATA]"
select select "object:814"
select select "spot1"
select select "number:2"
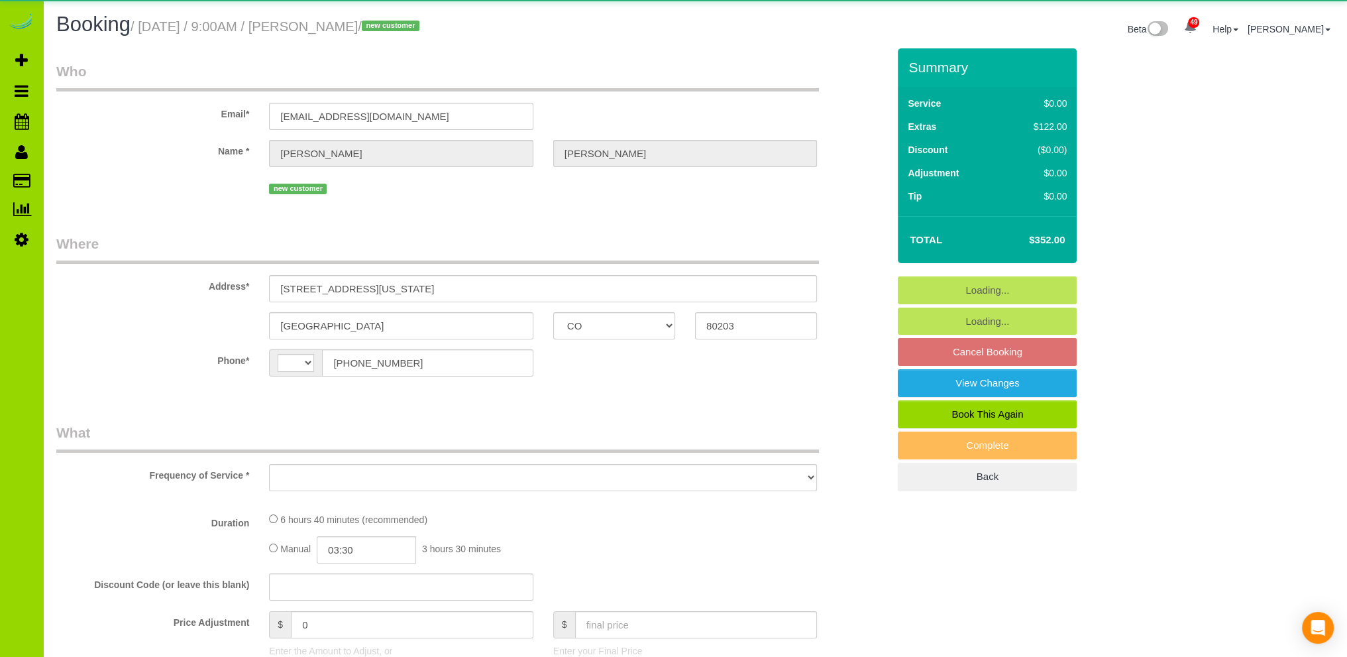
select select "number:11"
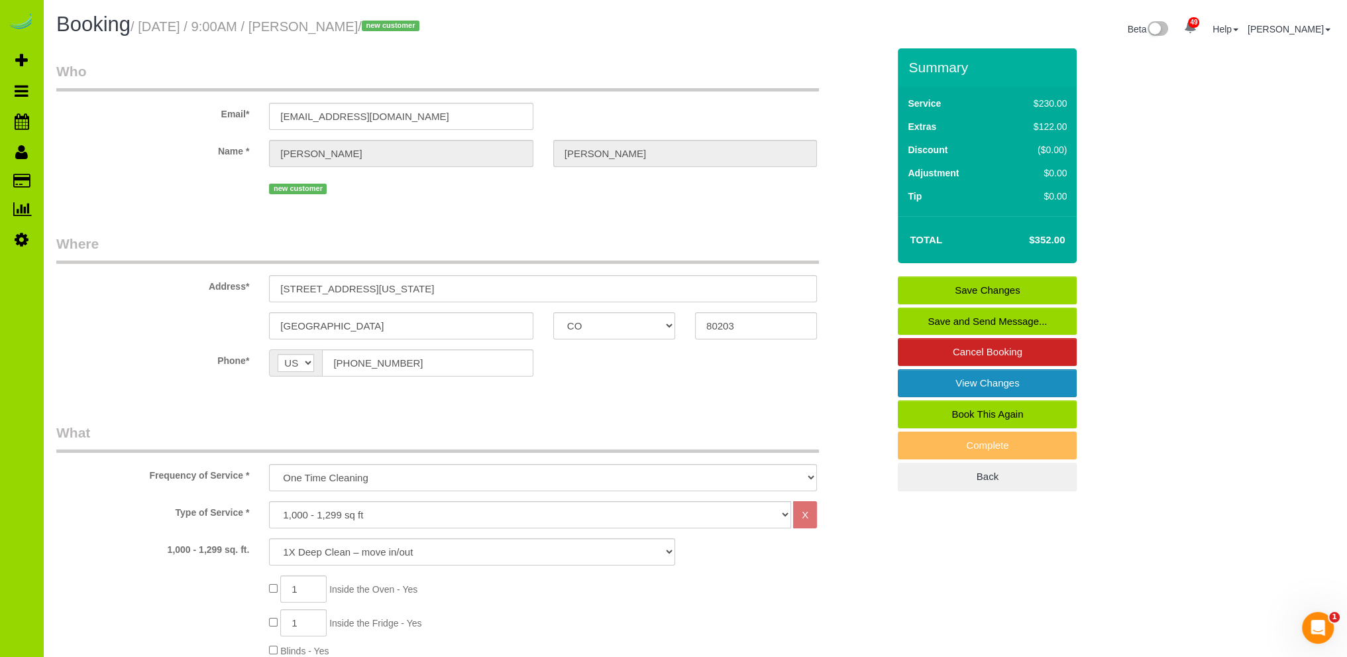
click at [972, 381] on link "View Changes" at bounding box center [987, 383] width 179 height 28
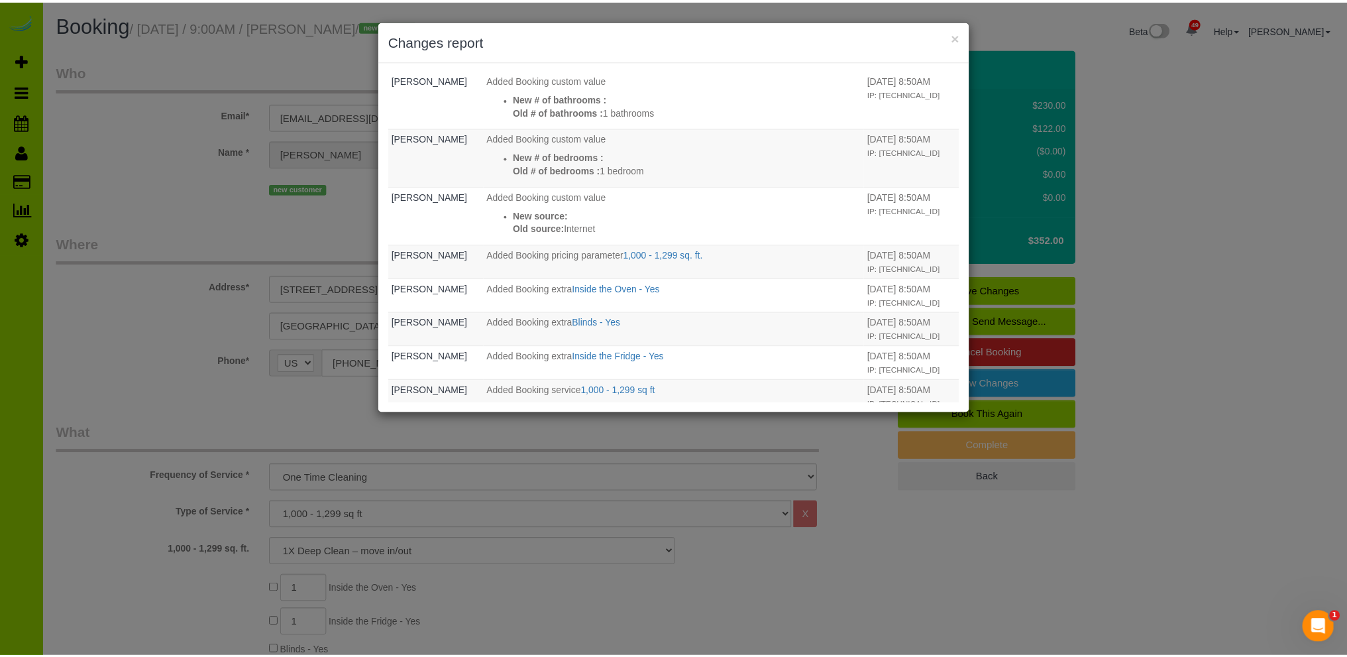
scroll to position [763, 0]
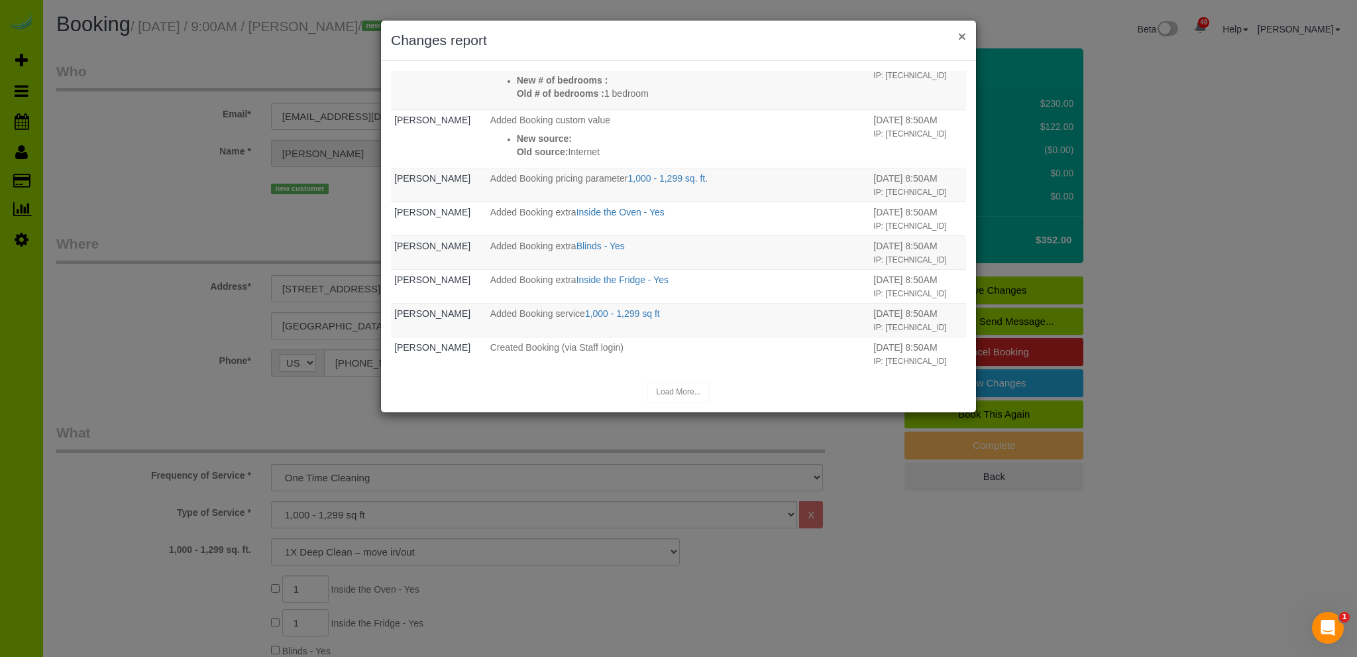
click at [963, 38] on button "×" at bounding box center [962, 36] width 8 height 14
